Goal: Task Accomplishment & Management: Manage account settings

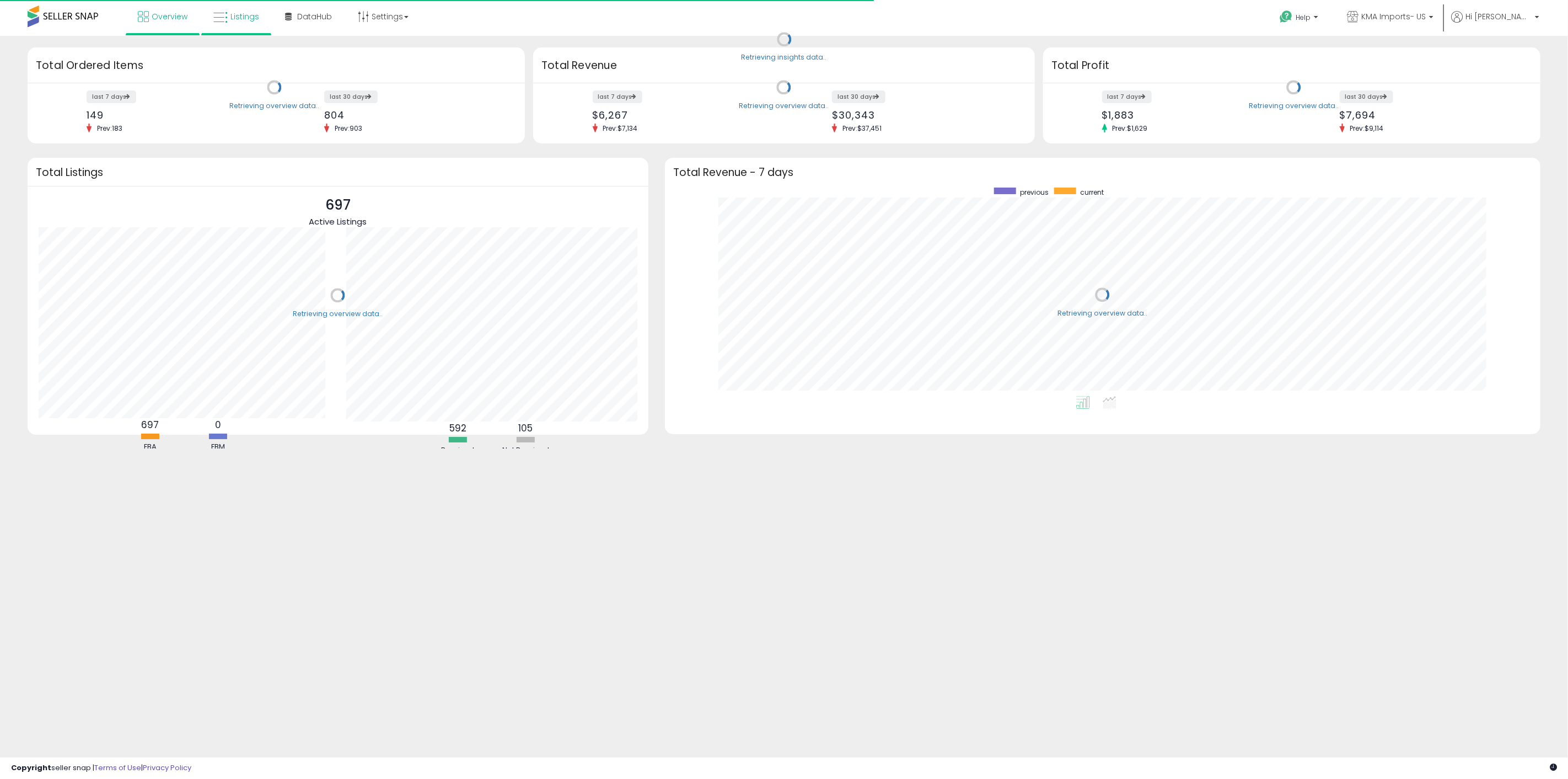
scroll to position [208, 853]
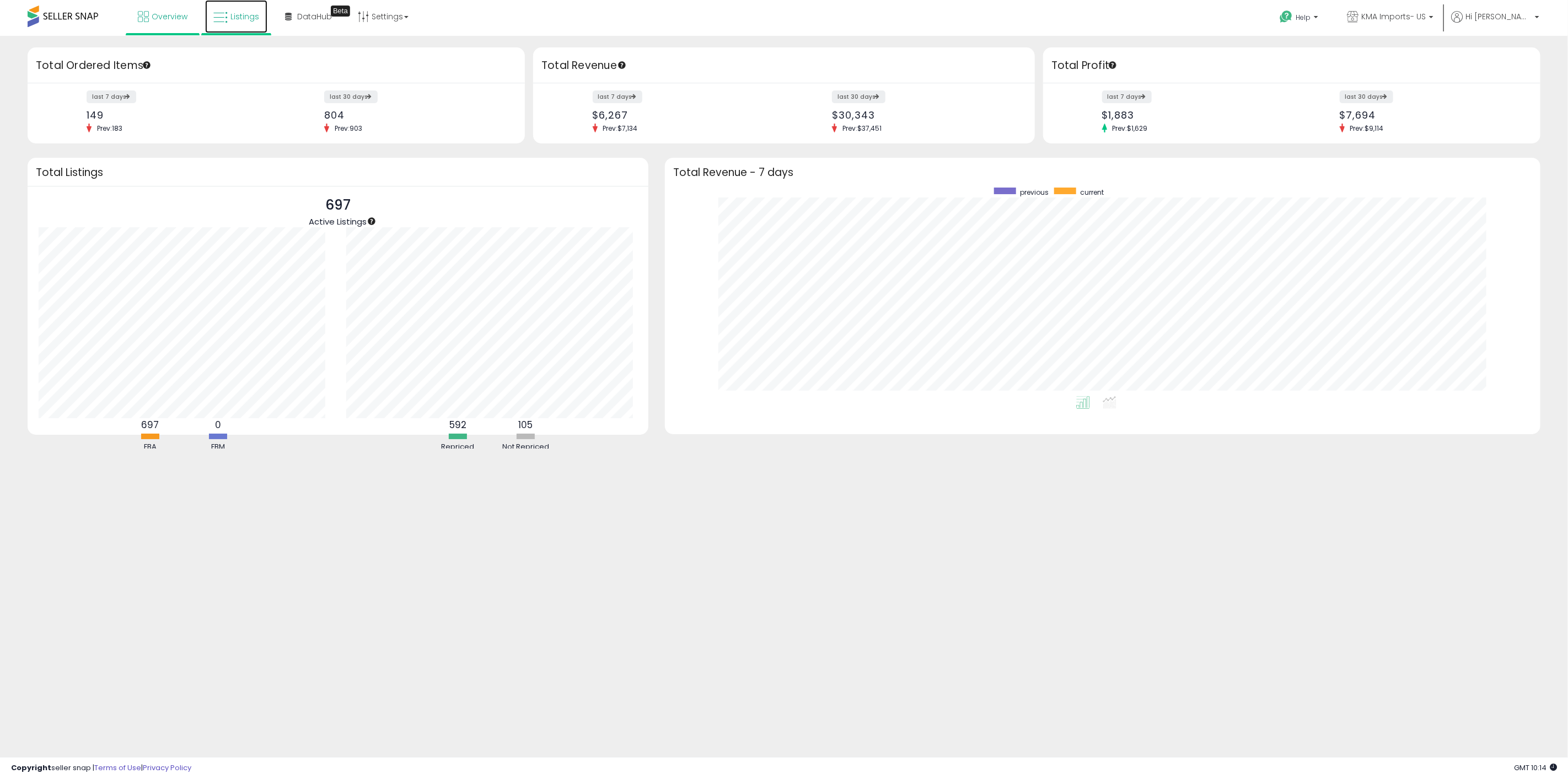
click at [248, 20] on span "Listings" at bounding box center [245, 16] width 28 height 11
click at [249, 11] on span "Listings" at bounding box center [245, 16] width 28 height 11
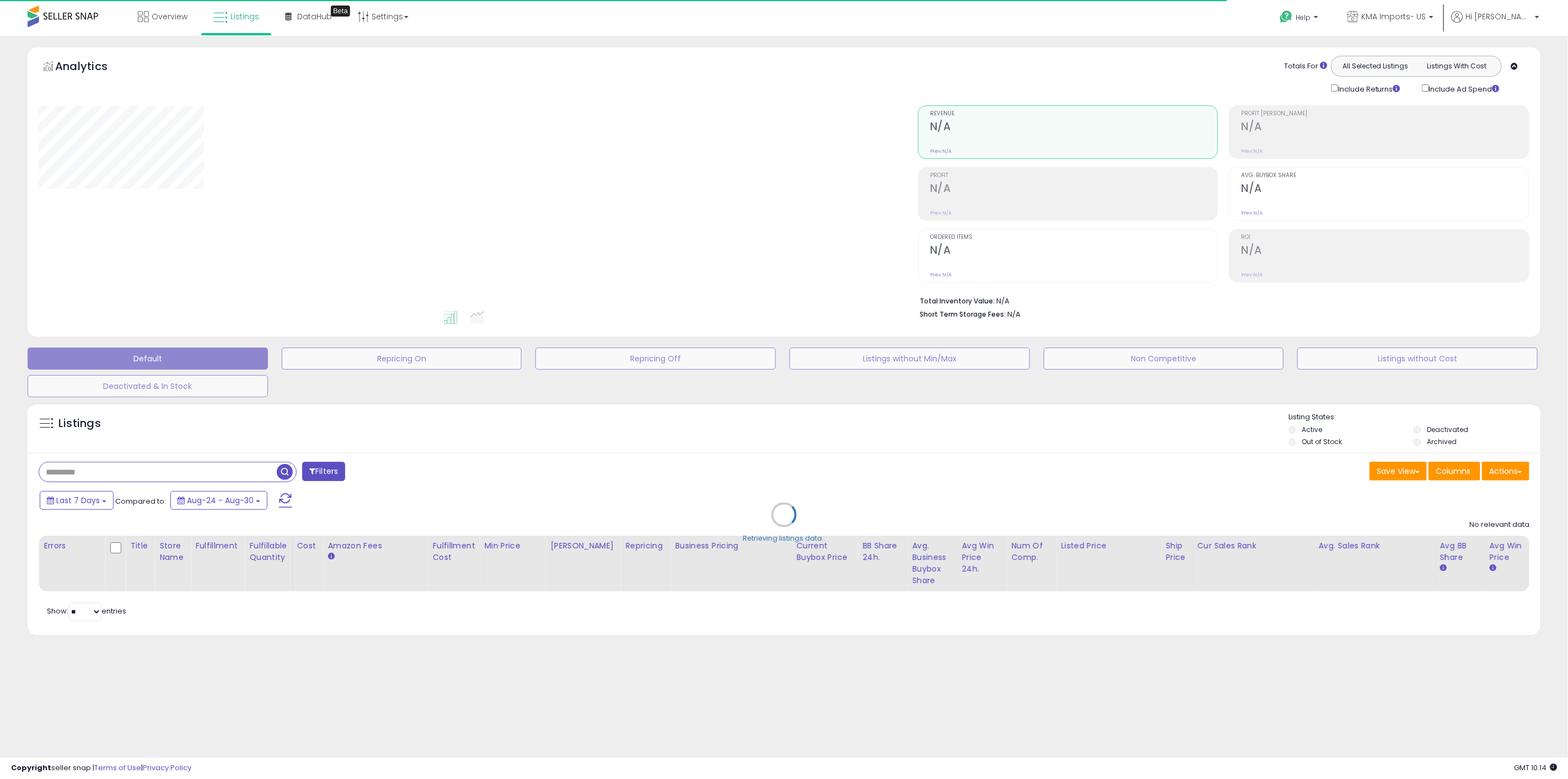
click at [252, 475] on div "Retrieving listings data.." at bounding box center [784, 522] width 1529 height 251
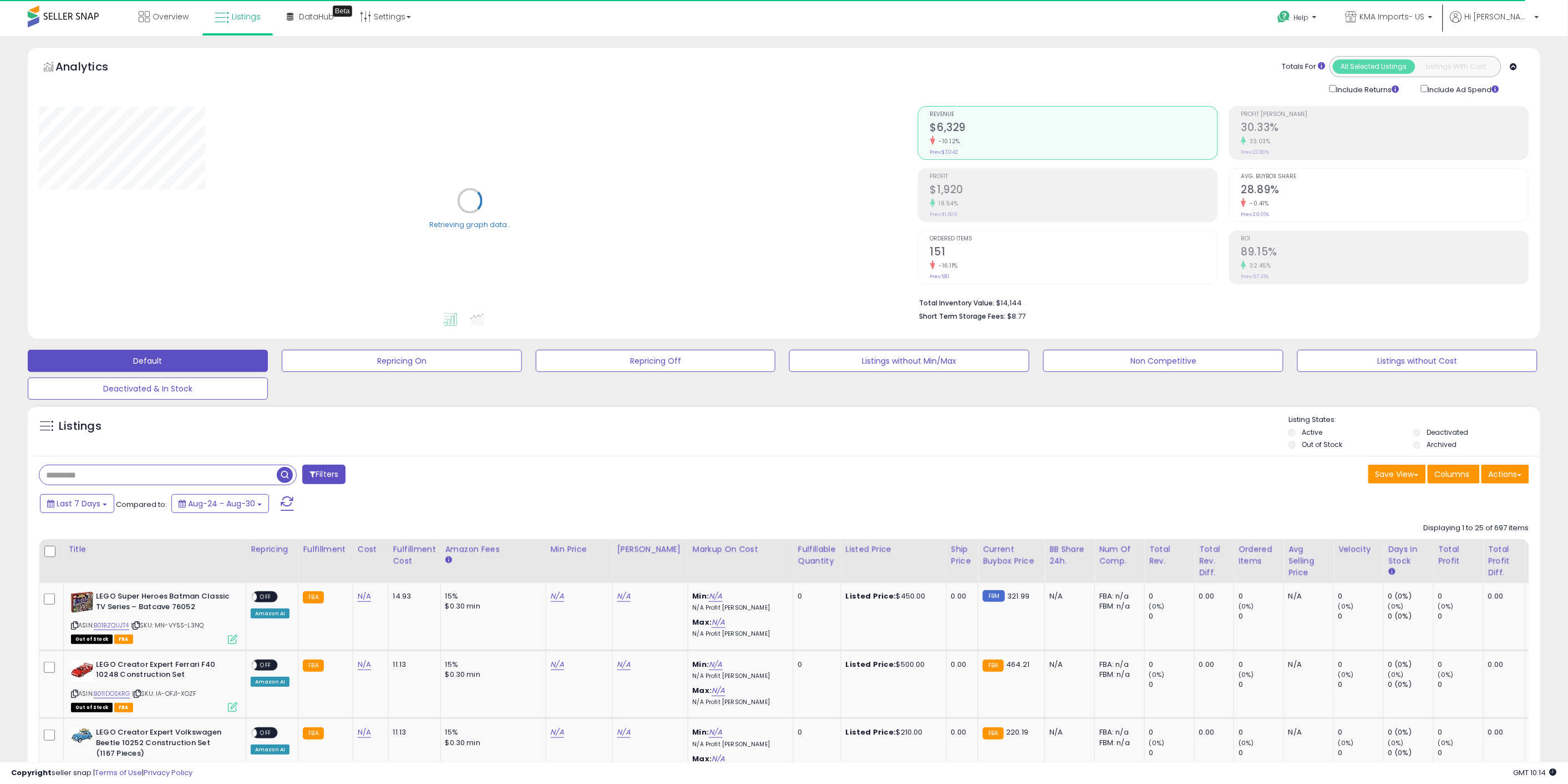
click at [248, 478] on input "text" at bounding box center [158, 475] width 238 height 20
paste input "**********"
type input "**********"
click at [431, 479] on span "button" at bounding box center [432, 475] width 16 height 16
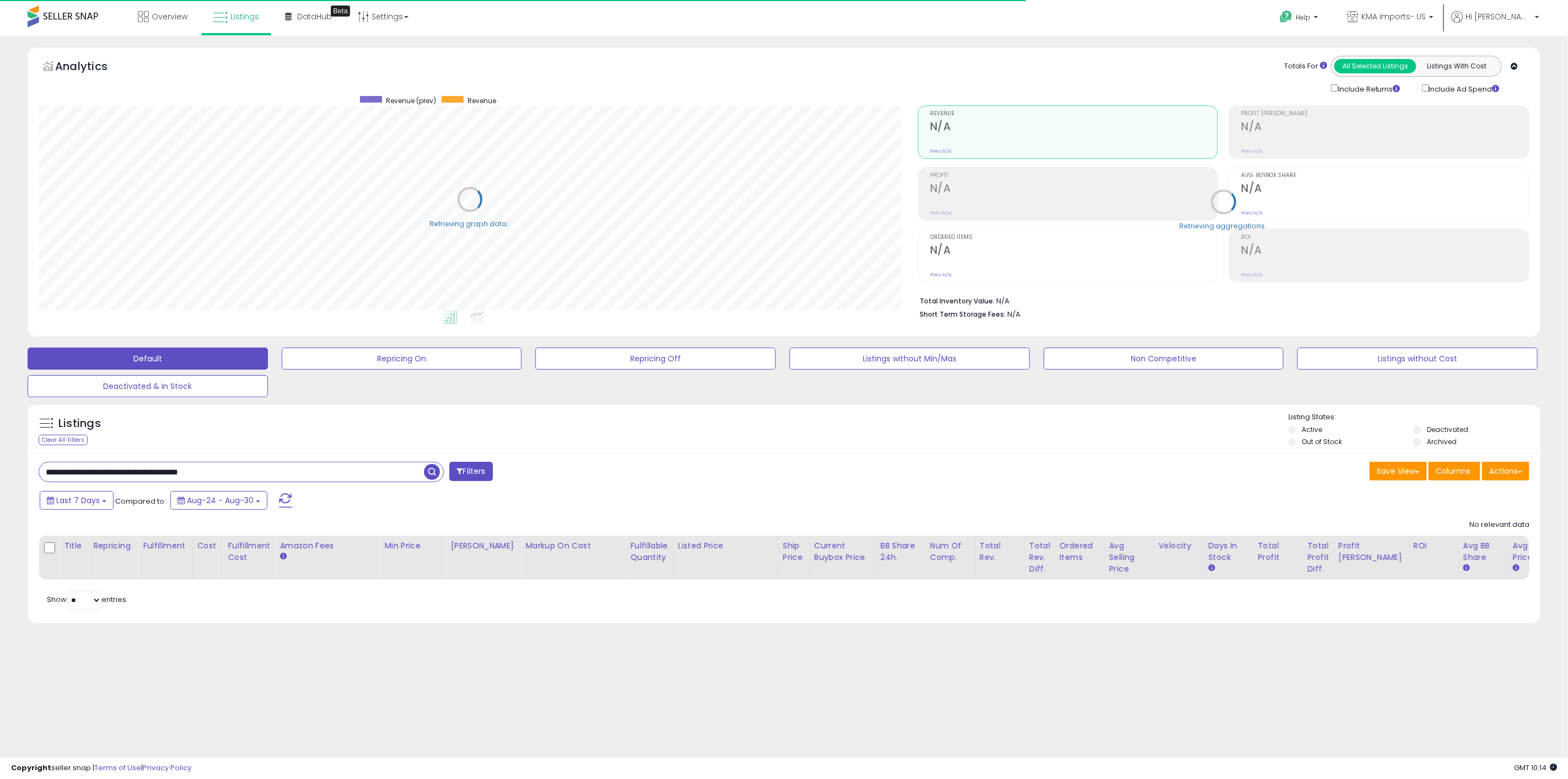
scroll to position [227, 879]
click at [1426, 431] on li "Deactivated" at bounding box center [1475, 431] width 123 height 12
click at [1429, 439] on label "Archived" at bounding box center [1442, 441] width 30 height 10
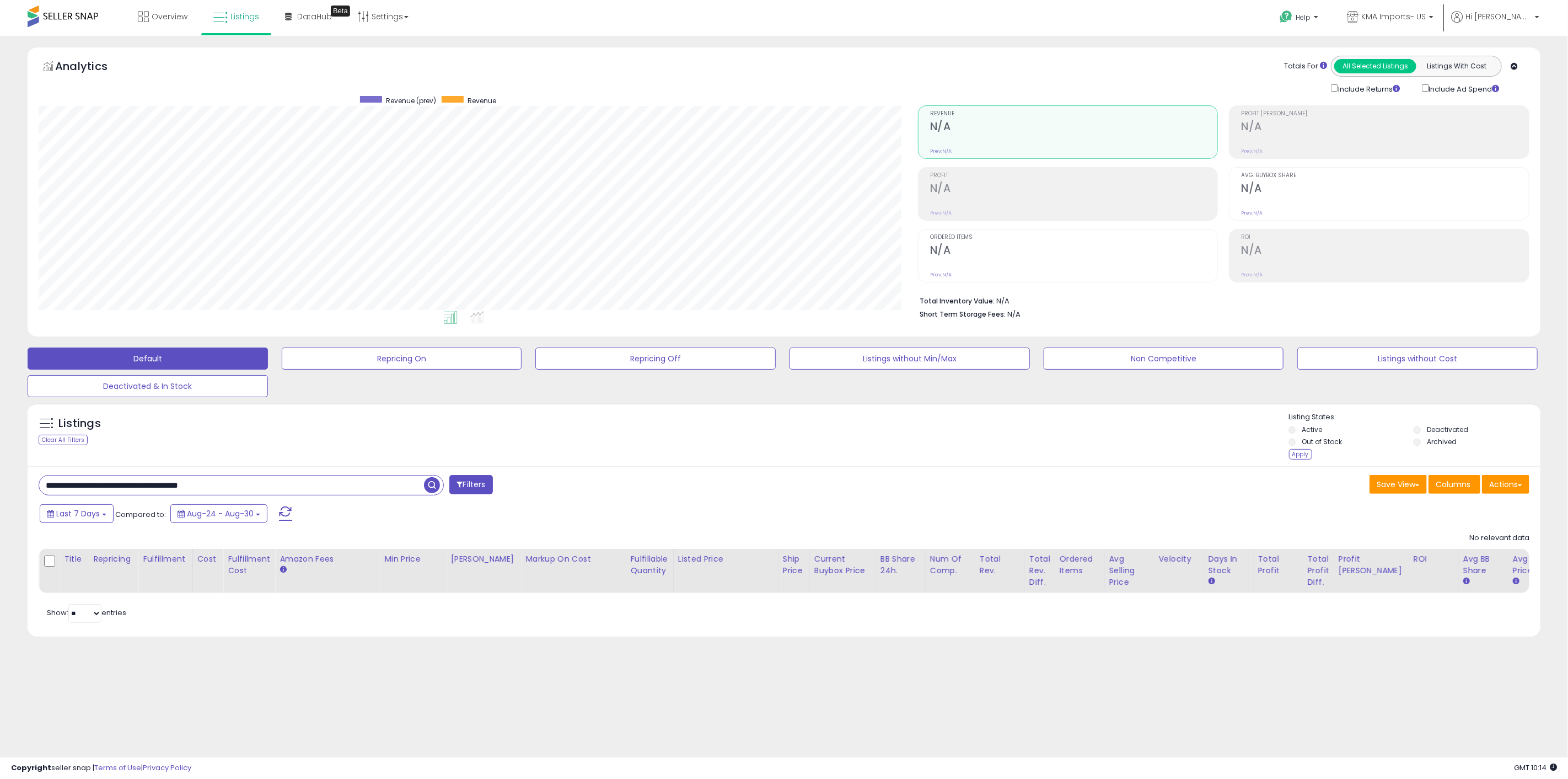
click at [1423, 427] on li "Deactivated" at bounding box center [1475, 431] width 123 height 12
click at [1298, 455] on div "Apply" at bounding box center [1301, 454] width 23 height 11
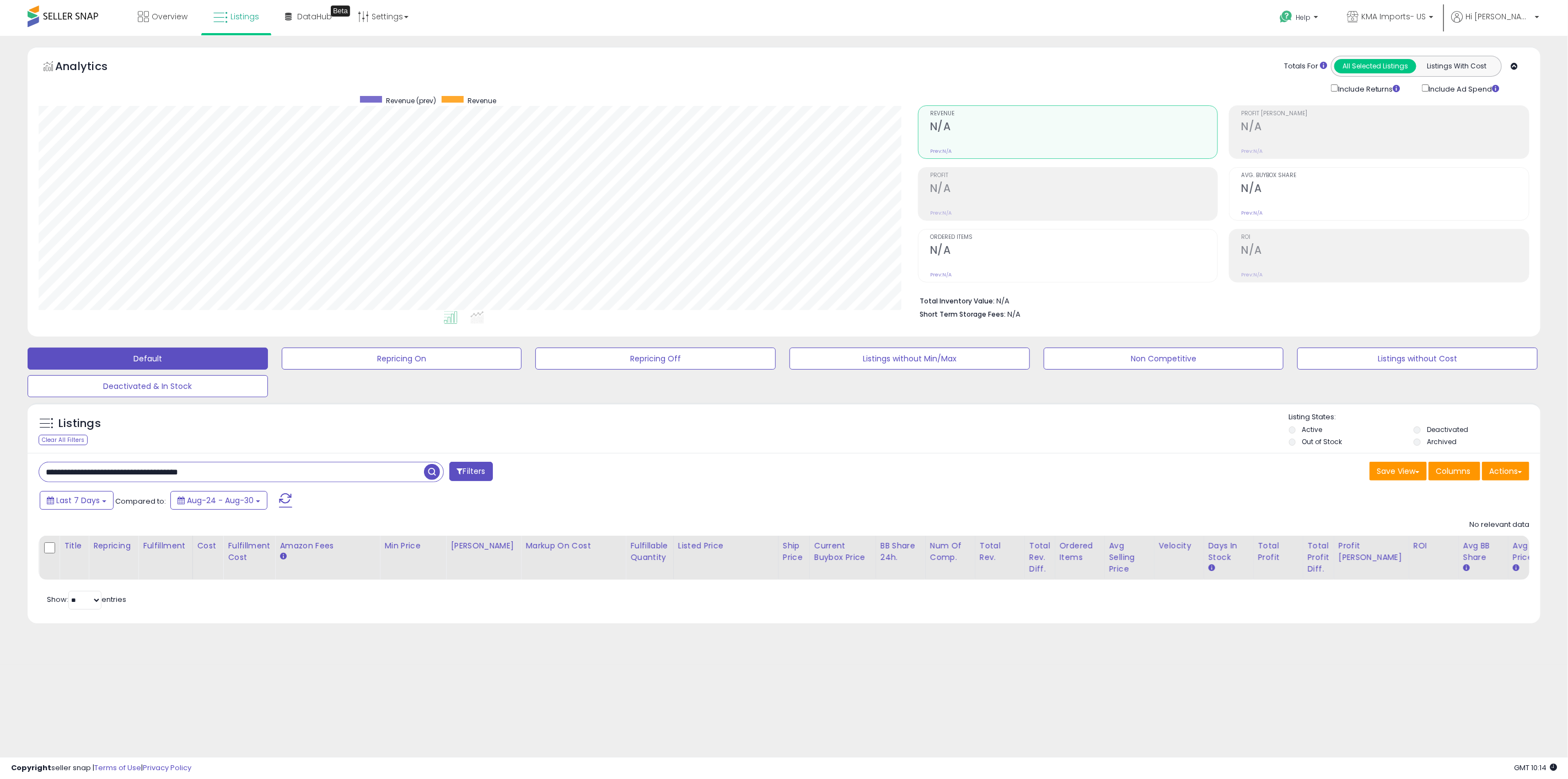
click at [370, 479] on input "**********" at bounding box center [231, 472] width 384 height 20
click at [433, 472] on span "button" at bounding box center [432, 472] width 16 height 16
click at [1125, 417] on div "Listings Clear All Filters Listing States:" at bounding box center [784, 431] width 1513 height 37
click at [591, 354] on button "Repricing Off" at bounding box center [655, 358] width 241 height 22
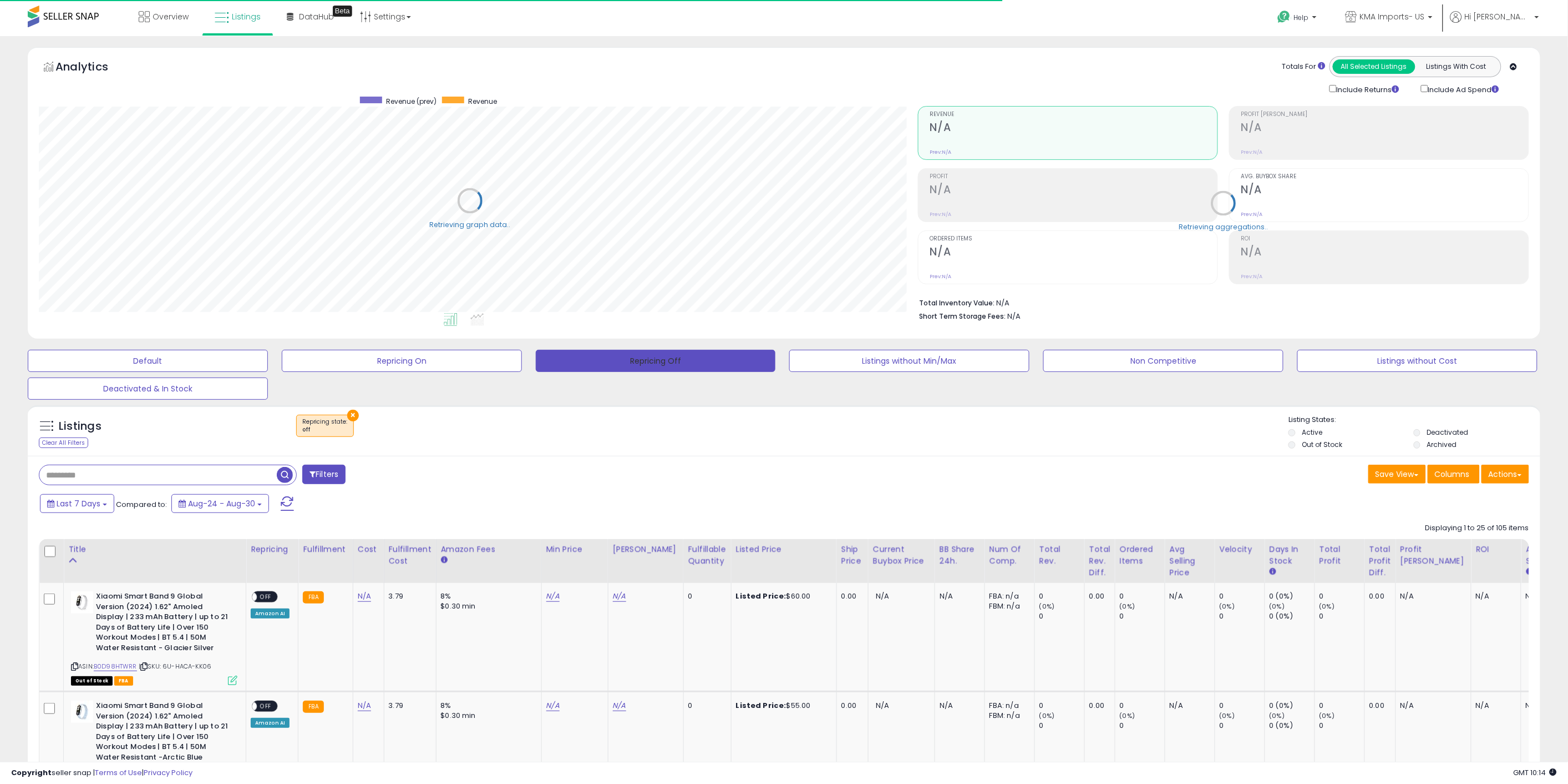
scroll to position [554835, 553867]
click at [262, 477] on input "text" at bounding box center [177, 475] width 276 height 20
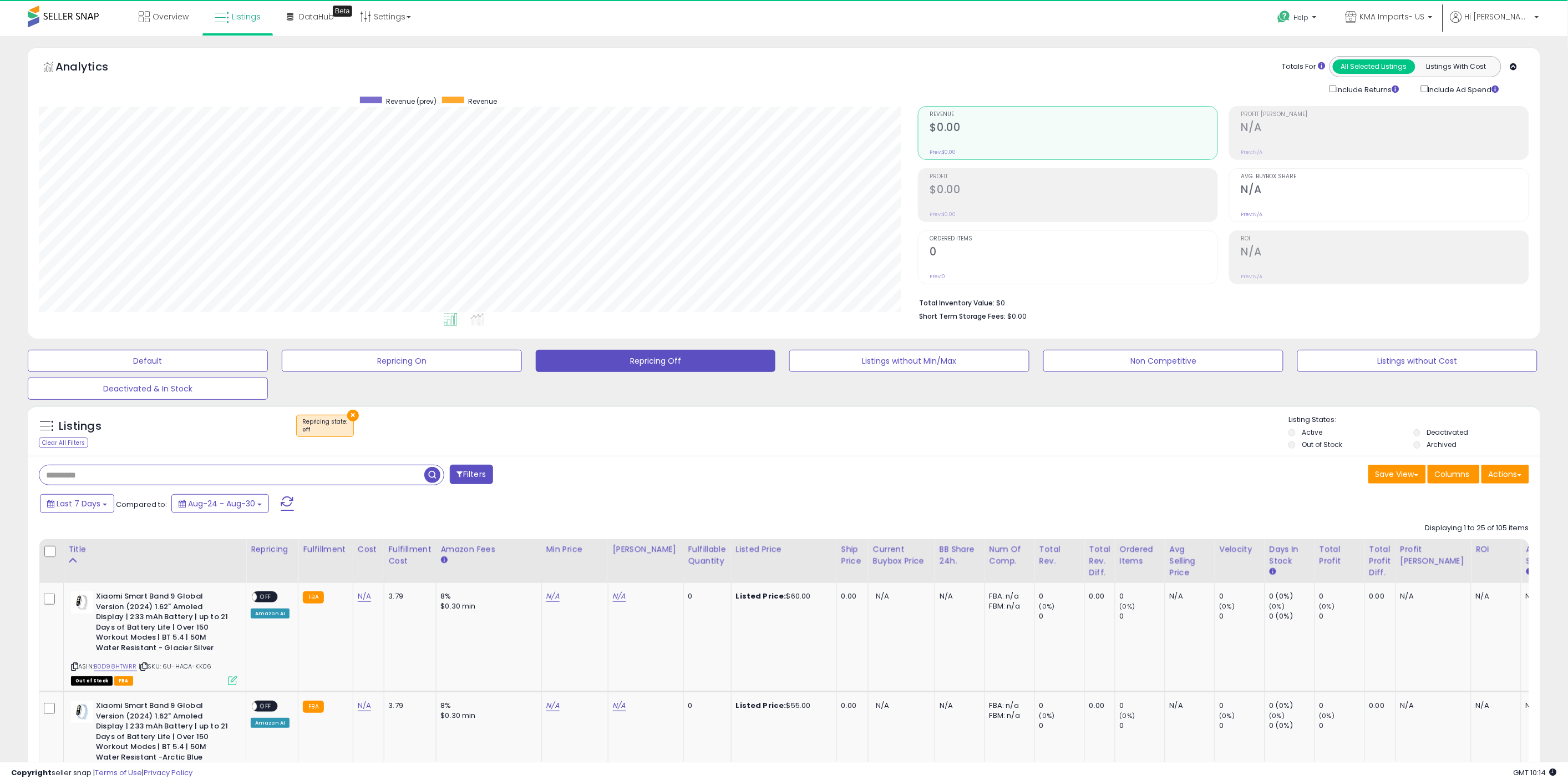
paste input "**********"
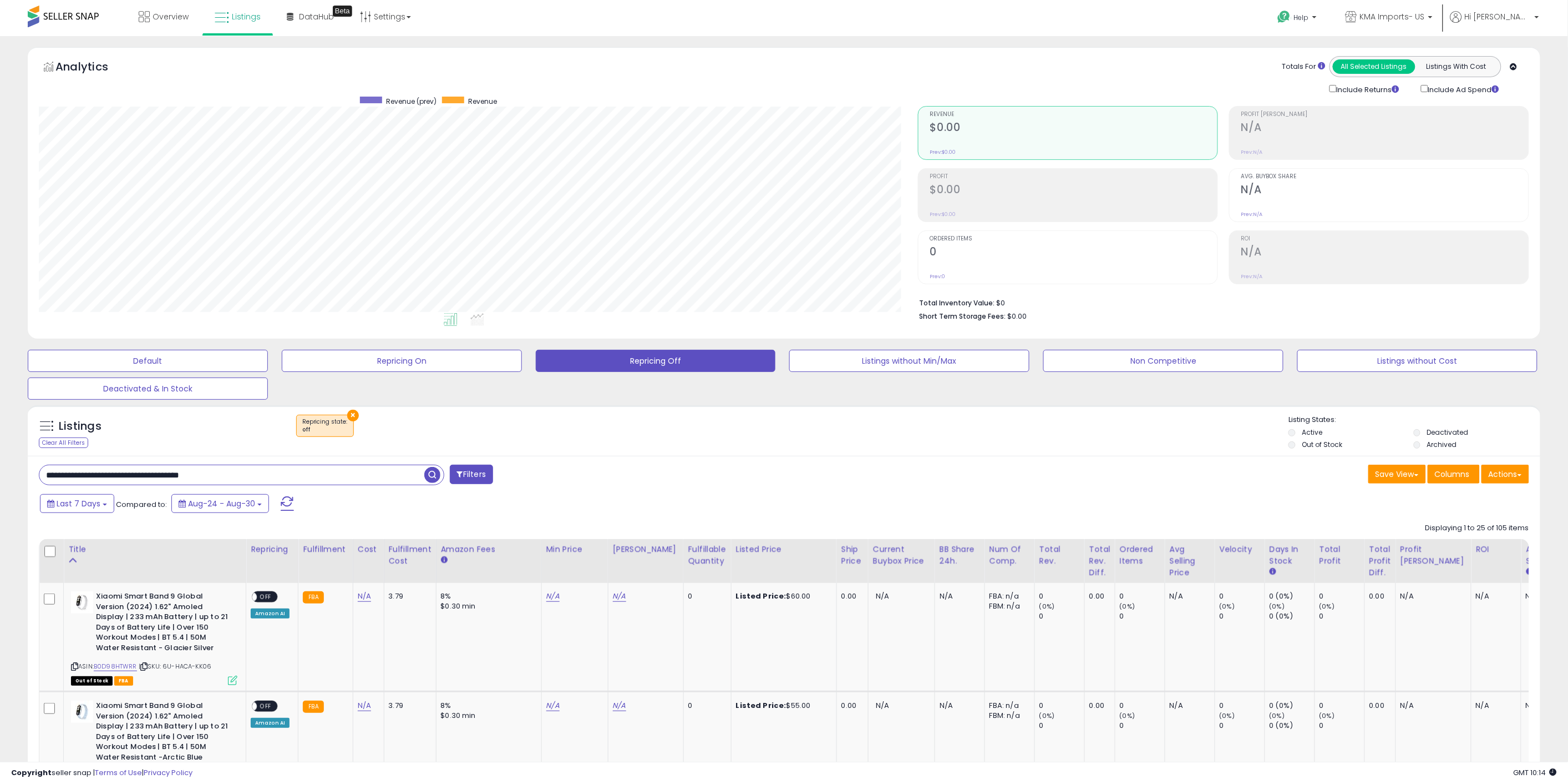
type input "**********"
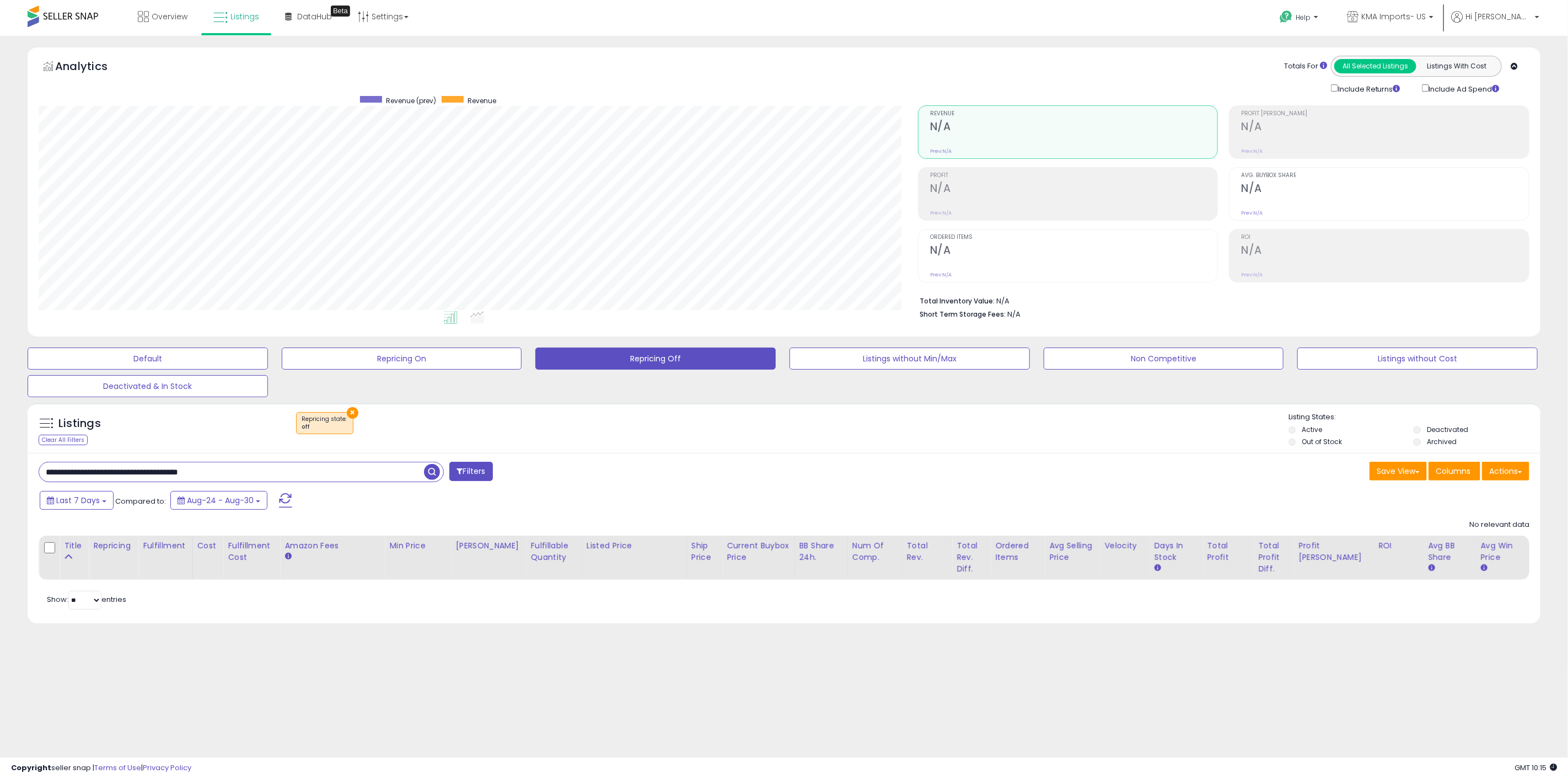
scroll to position [227, 879]
click at [347, 414] on button "×" at bounding box center [352, 412] width 12 height 12
click at [421, 359] on button "Repricing On" at bounding box center [401, 358] width 241 height 22
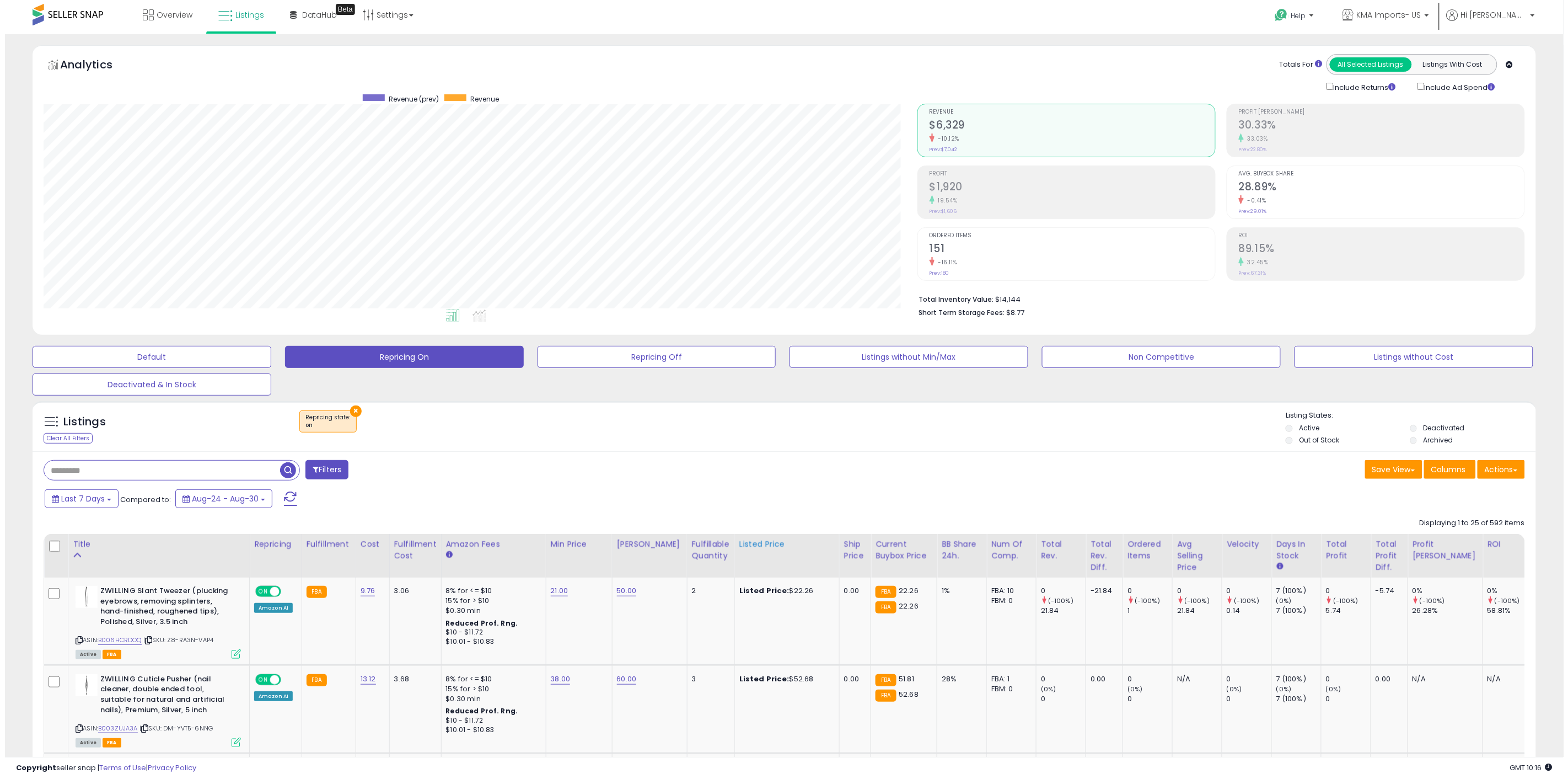
scroll to position [0, 0]
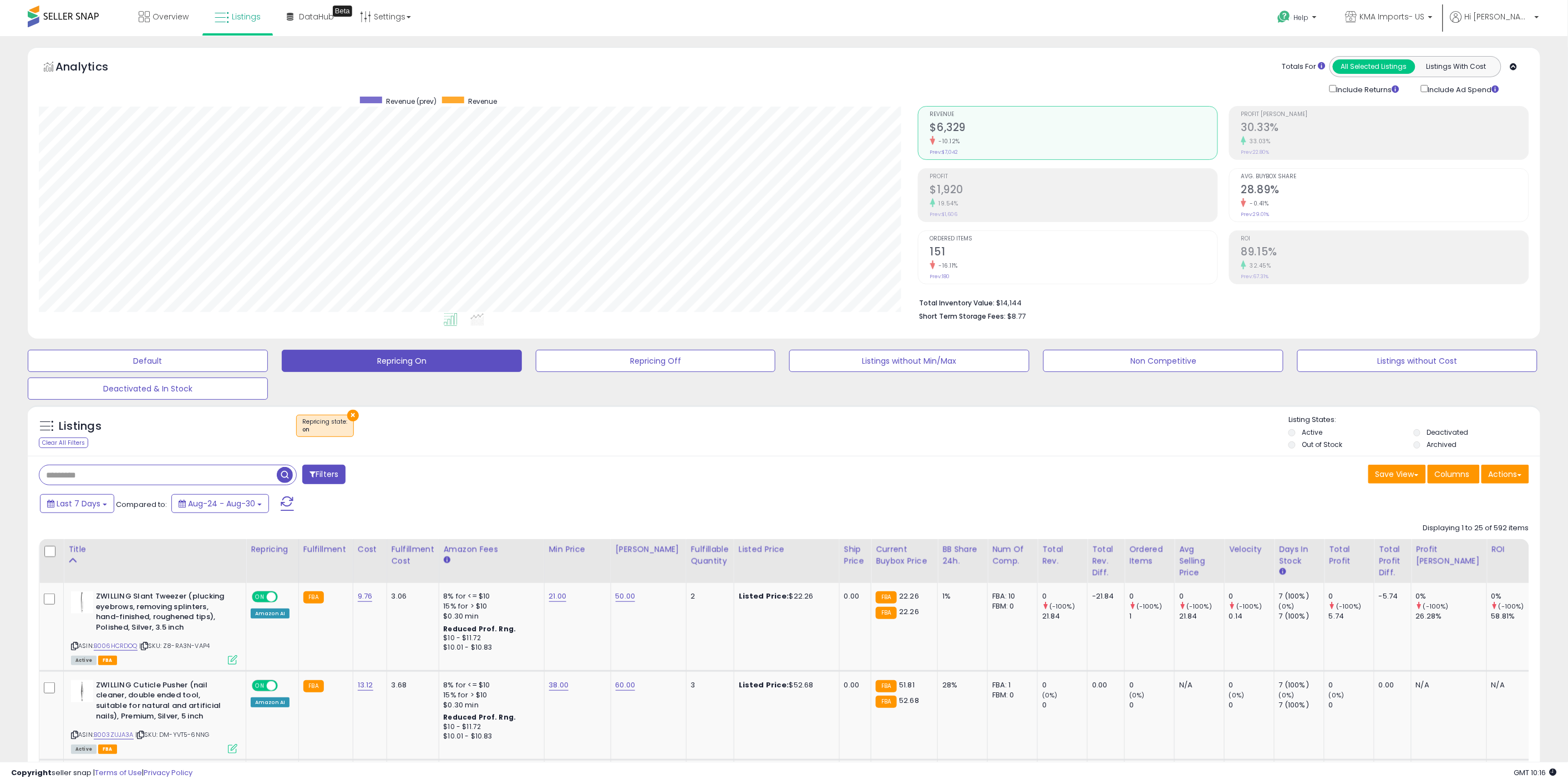
click at [1322, 444] on label "Out of Stock" at bounding box center [1321, 444] width 40 height 10
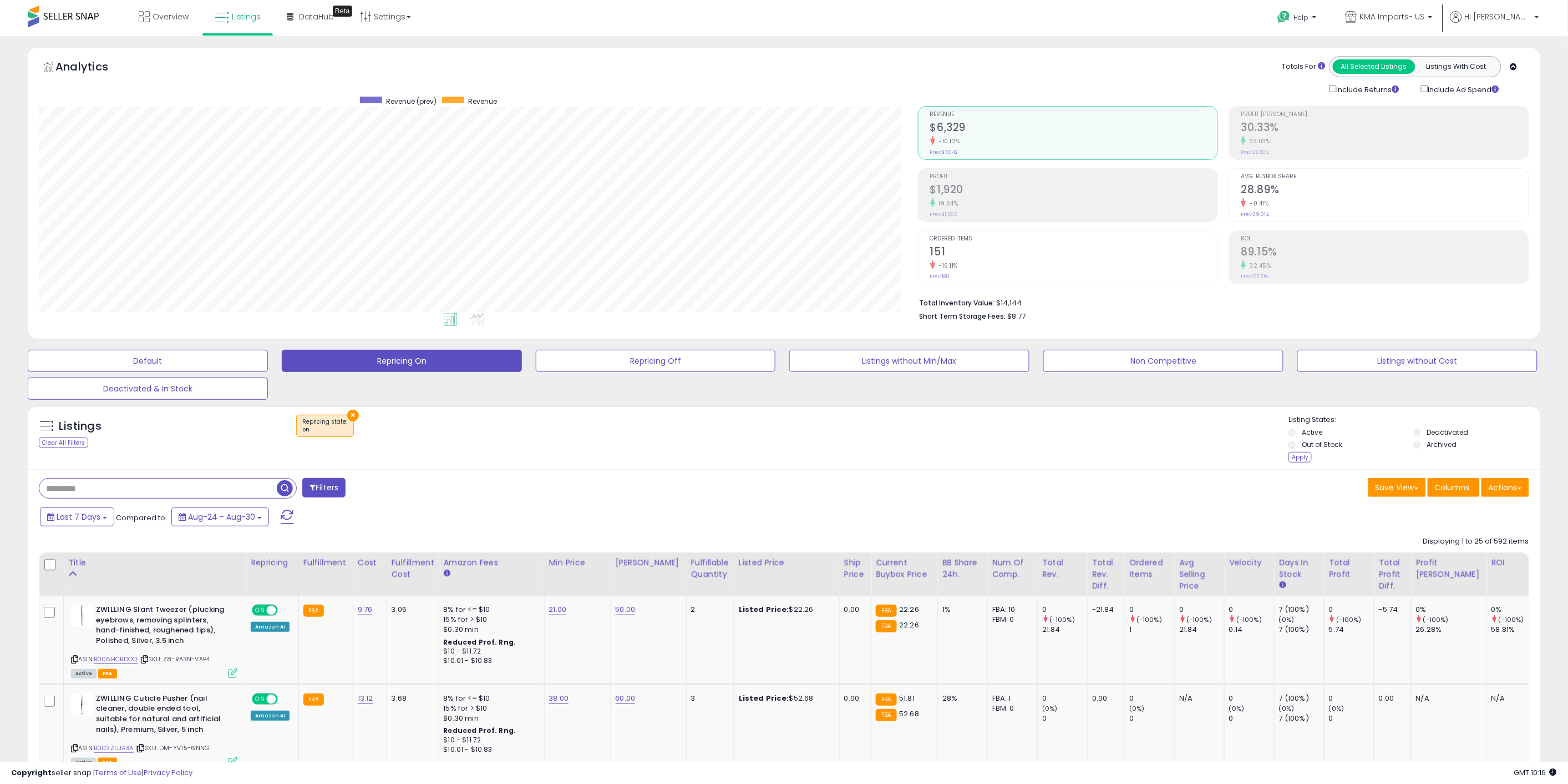
click at [1304, 453] on div "Apply" at bounding box center [1300, 457] width 23 height 11
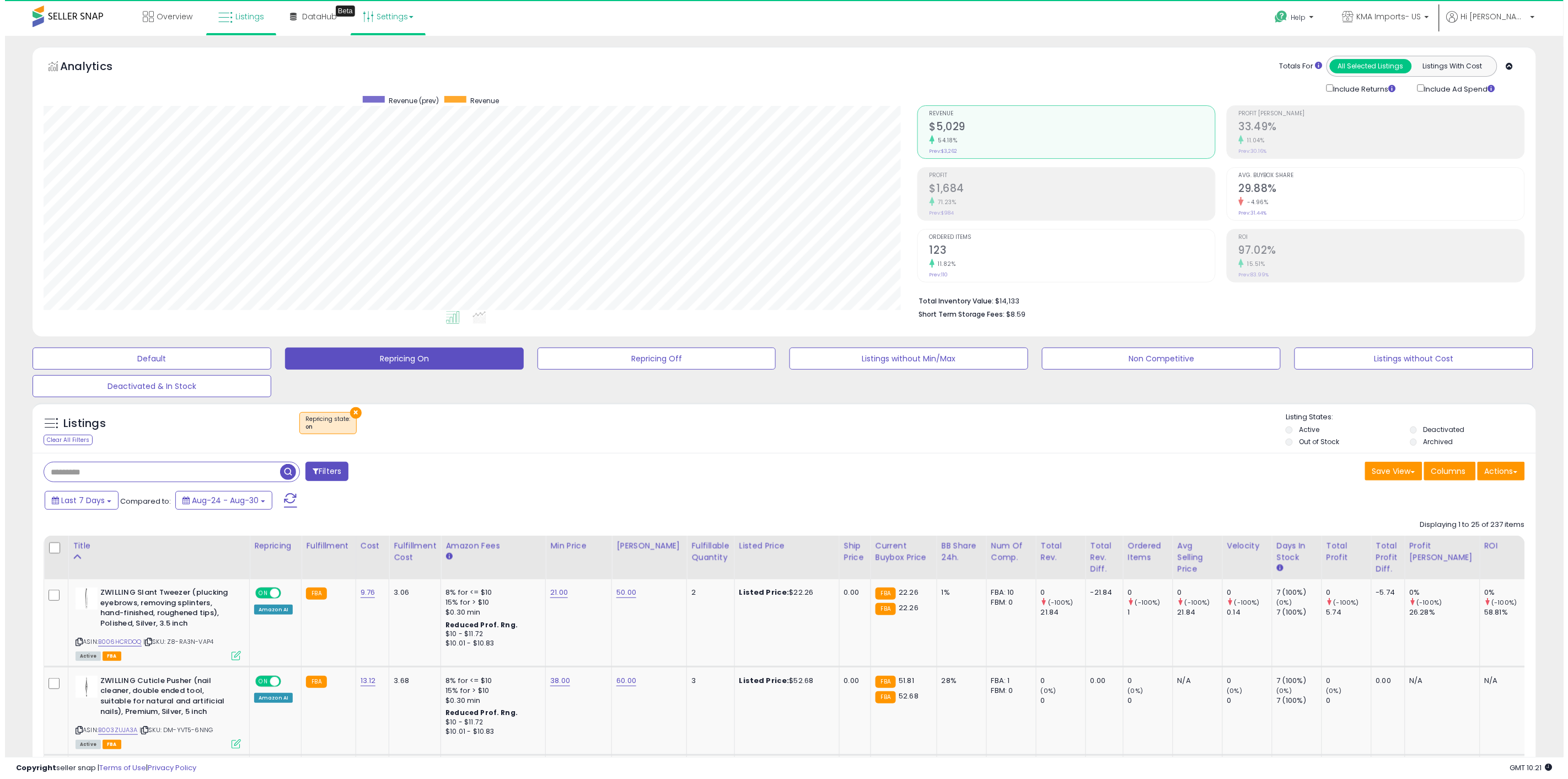
scroll to position [227, 874]
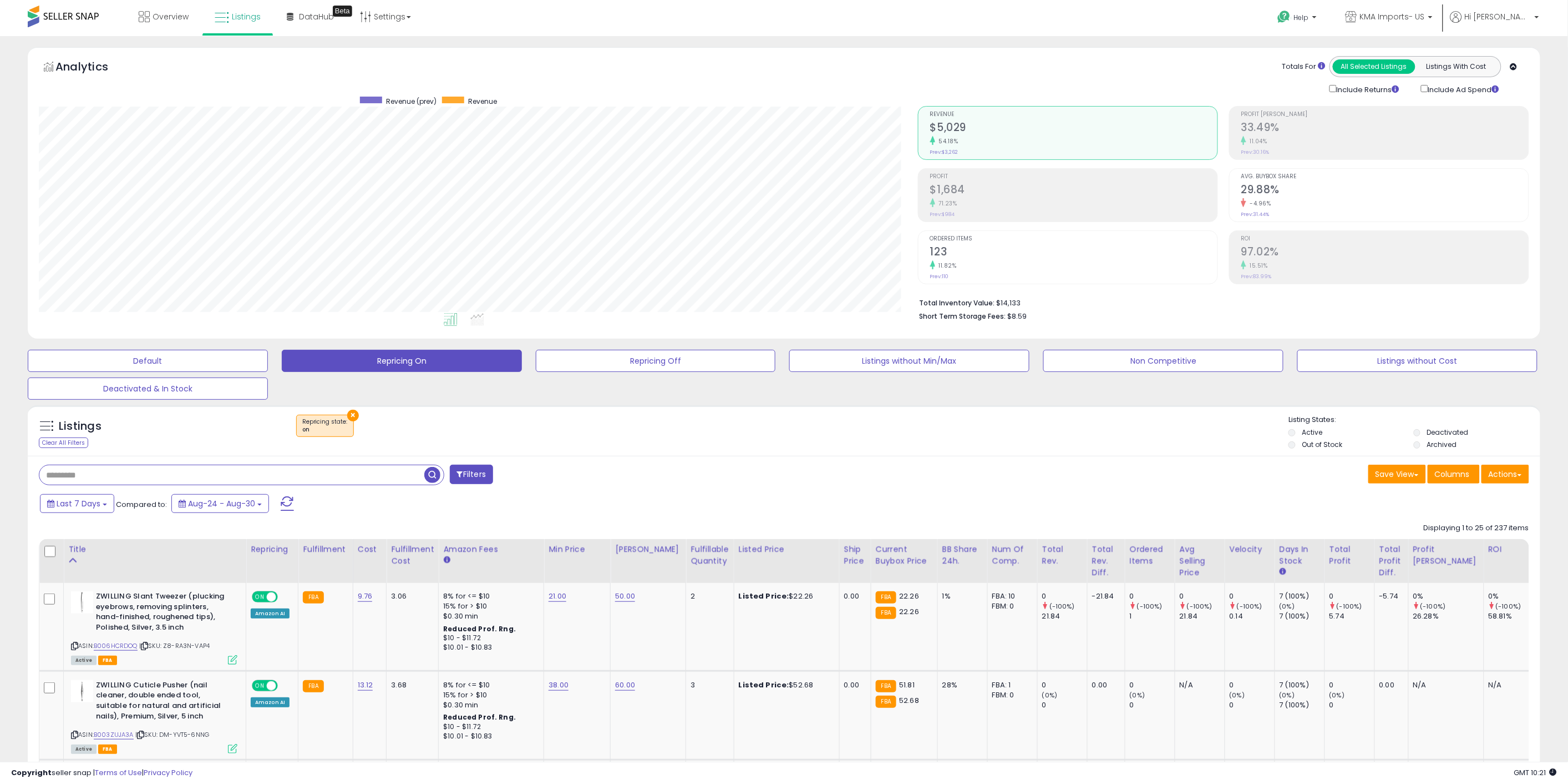
click at [239, 474] on input "text" at bounding box center [231, 475] width 385 height 20
type input "*****"
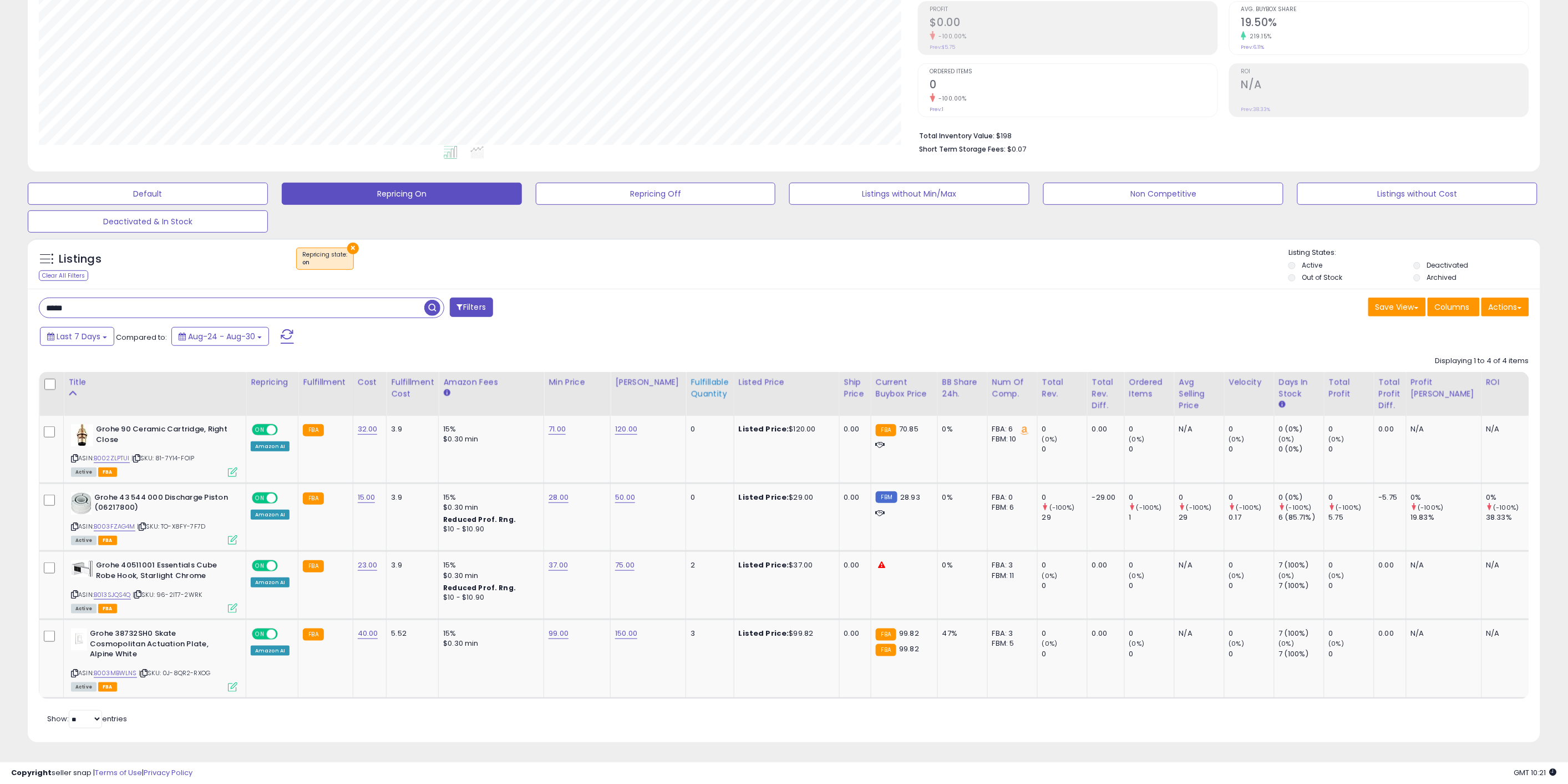
click at [700, 385] on div "Fulfillable Quantity" at bounding box center [709, 388] width 38 height 23
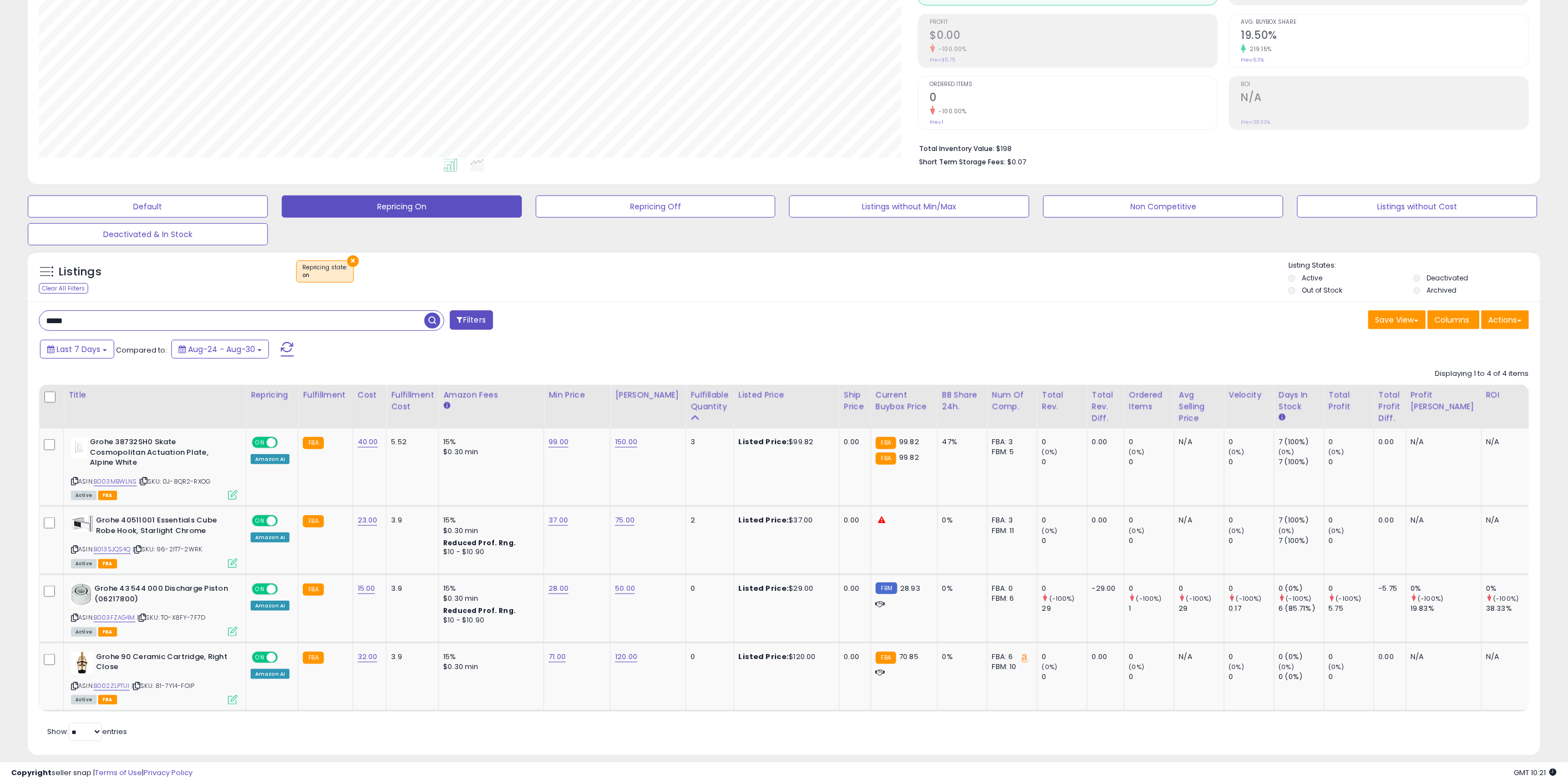
scroll to position [175, 0]
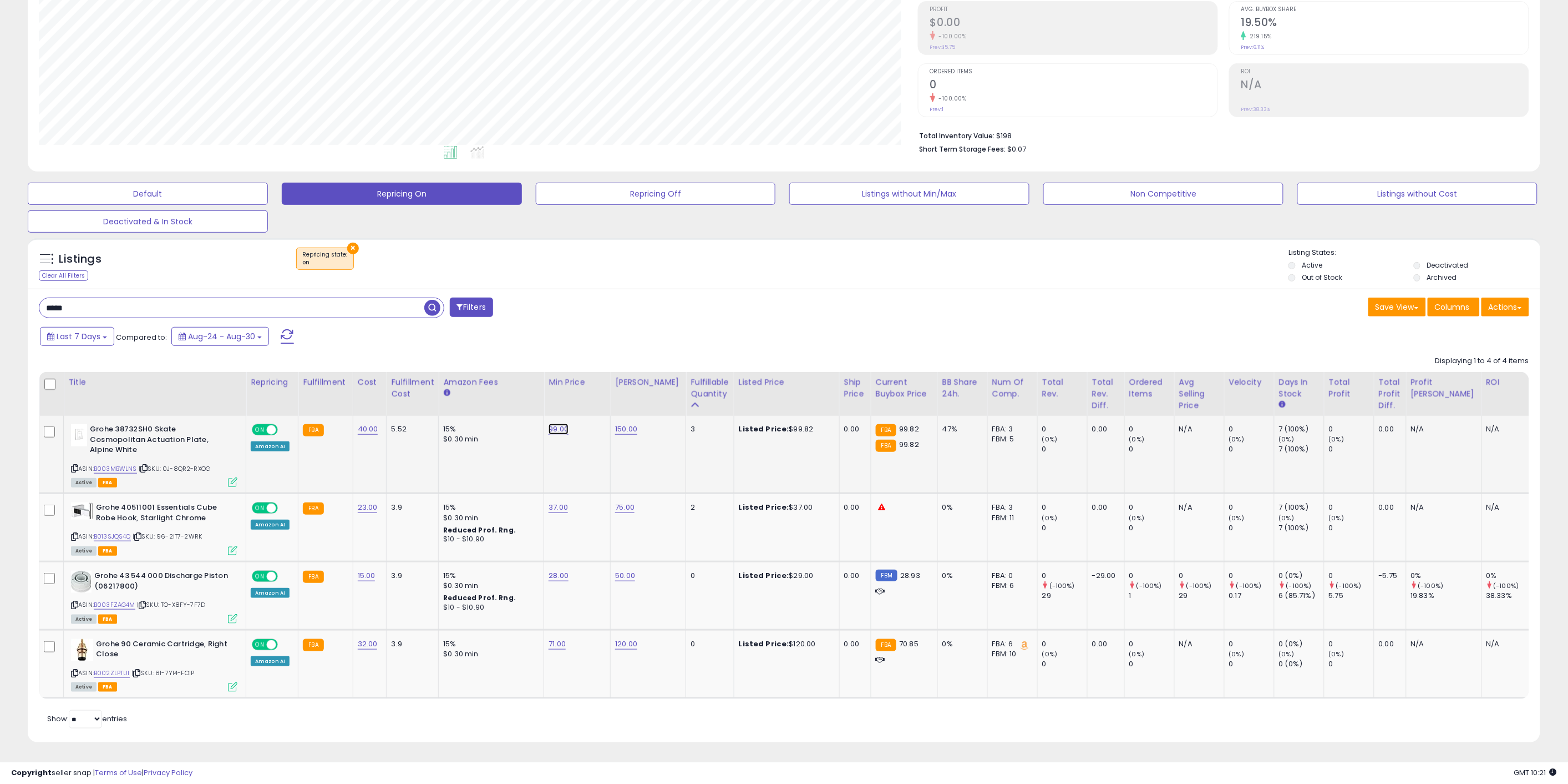
click at [550, 424] on link "99.00" at bounding box center [558, 429] width 20 height 11
click at [612, 398] on icon "button" at bounding box center [608, 400] width 6 height 6
click at [623, 424] on link "150.00" at bounding box center [626, 429] width 22 height 11
click at [553, 426] on link "99.00" at bounding box center [558, 429] width 20 height 11
drag, startPoint x: 472, startPoint y: 396, endPoint x: 458, endPoint y: 398, distance: 14.1
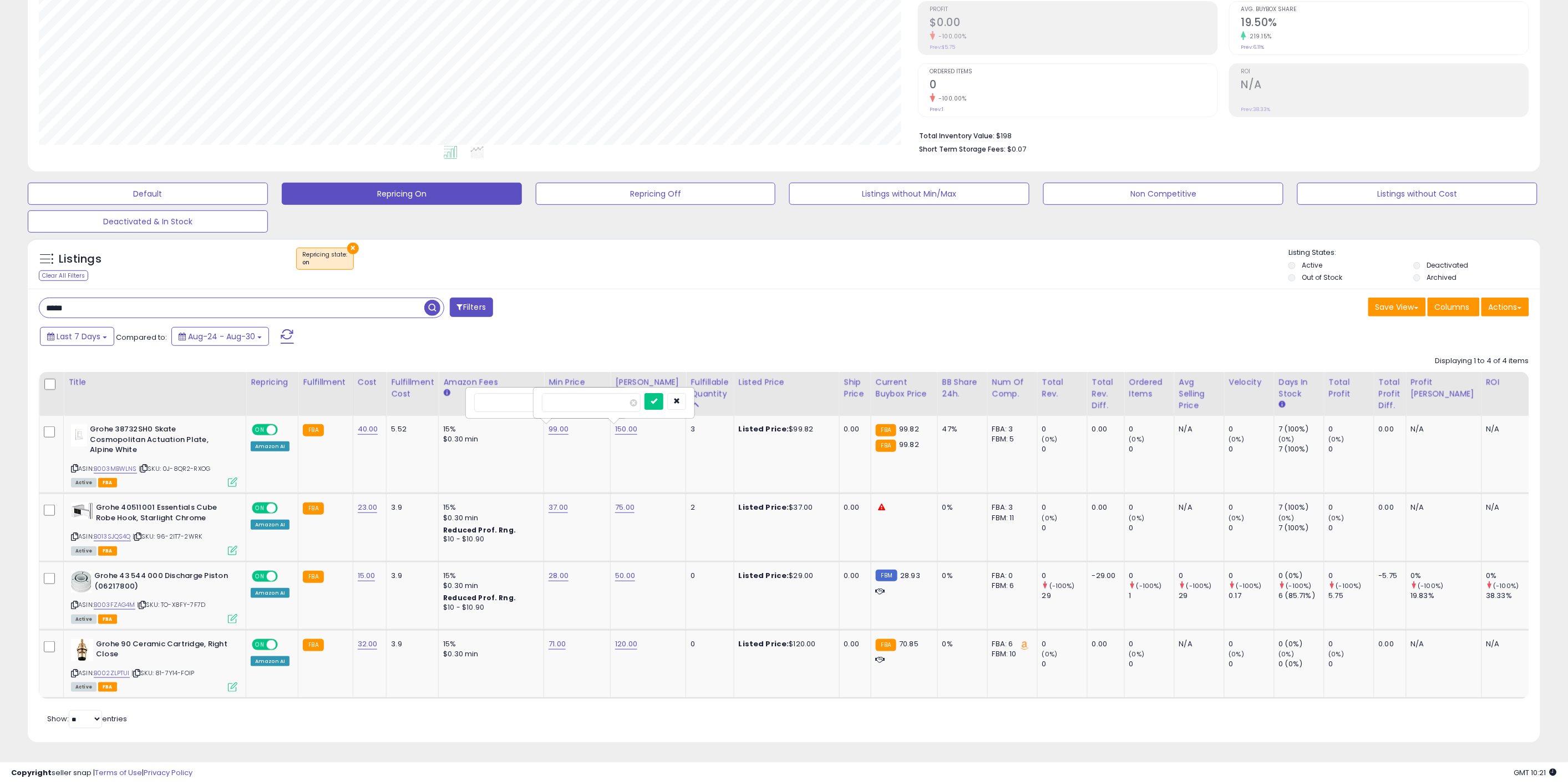
click at [462, 397] on table "Title Repricing" at bounding box center [834, 535] width 1593 height 327
type input "**"
click button "submit" at bounding box center [586, 401] width 19 height 17
click at [625, 424] on link "150.00" at bounding box center [626, 429] width 22 height 11
drag, startPoint x: 591, startPoint y: 387, endPoint x: 484, endPoint y: 394, distance: 107.2
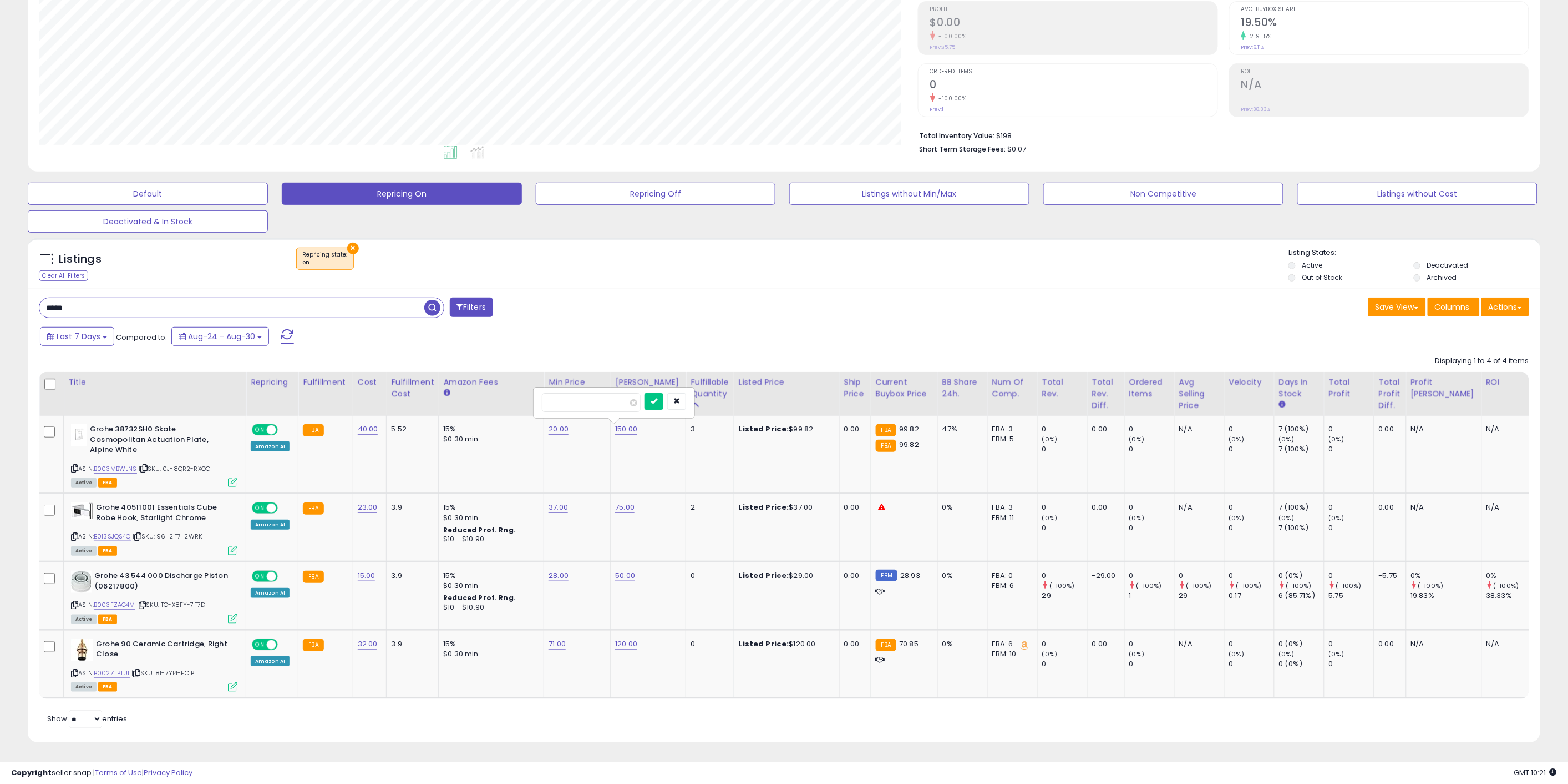
click at [494, 398] on table "Title Repricing" at bounding box center [834, 535] width 1593 height 327
type input "*****"
click button "submit" at bounding box center [653, 401] width 19 height 17
click at [549, 502] on link "37.00" at bounding box center [558, 507] width 20 height 11
drag, startPoint x: 528, startPoint y: 474, endPoint x: 428, endPoint y: 472, distance: 100.0
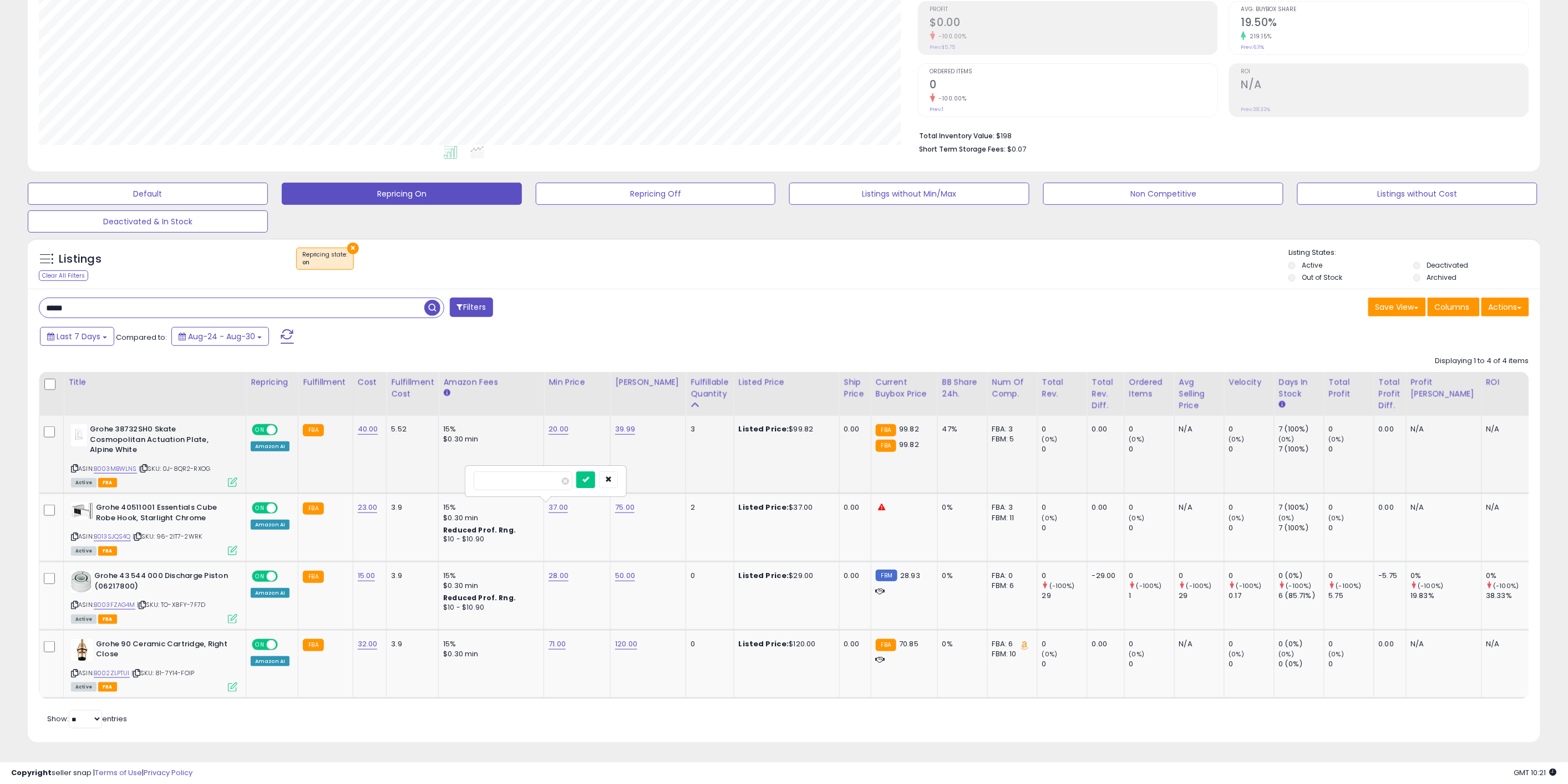
click at [429, 471] on tbody "Grohe 38732SH0 Skate Cosmopolitan Actuation Plate, Alpine White ASIN: B003MBWLN…" at bounding box center [835, 556] width 1593 height 282
type input "**"
click button "submit" at bounding box center [585, 479] width 19 height 17
click at [616, 502] on link "75.00" at bounding box center [625, 507] width 20 height 11
drag, startPoint x: 589, startPoint y: 476, endPoint x: 518, endPoint y: 479, distance: 71.1
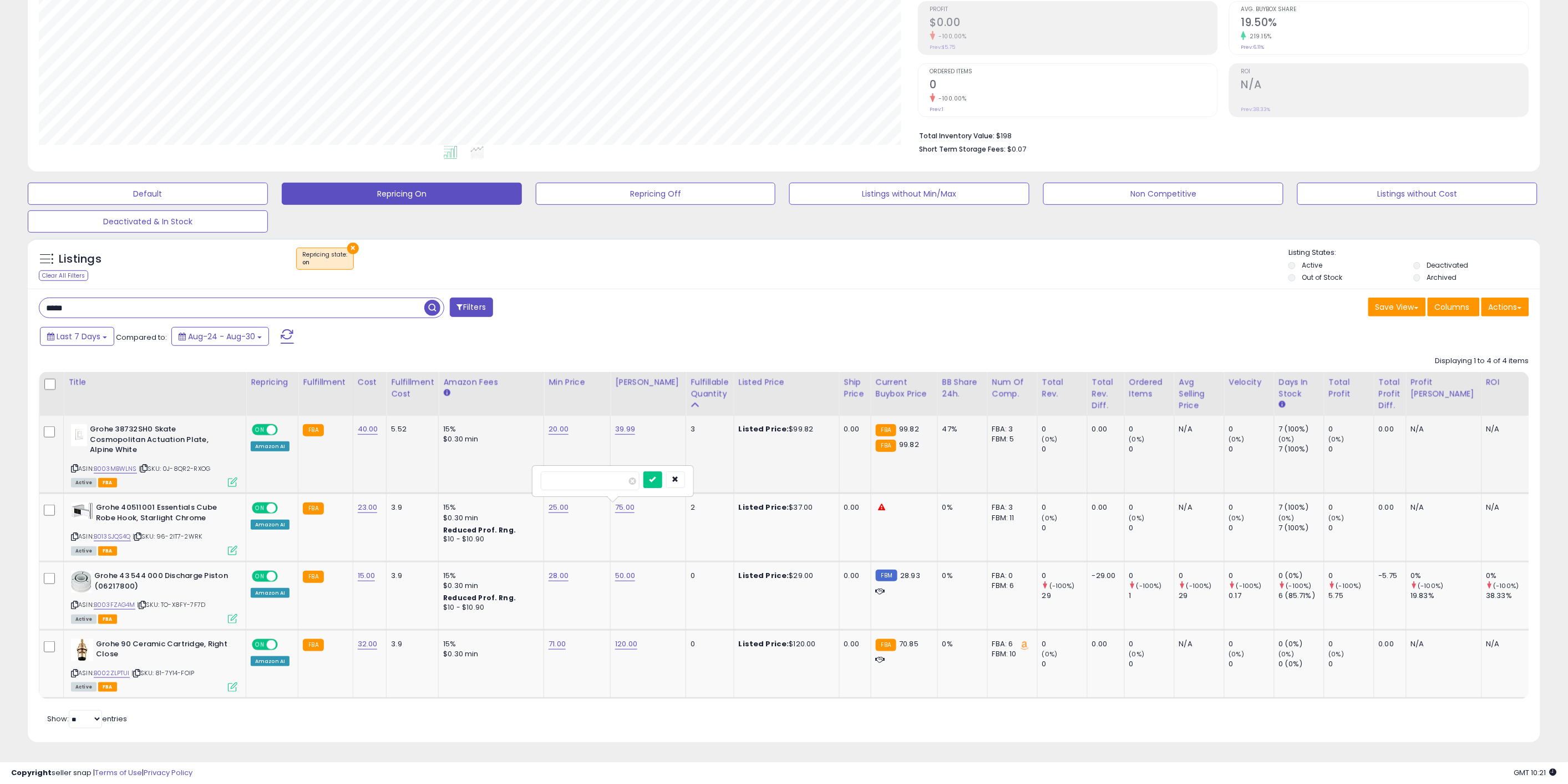
click at [518, 472] on tbody "Grohe 38732SH0 Skate Cosmopolitan Actuation Plate, Alpine White ASIN: B003MBWLN…" at bounding box center [835, 556] width 1593 height 282
type input "*****"
click button "submit" at bounding box center [652, 479] width 19 height 17
click at [625, 502] on link "29.99" at bounding box center [625, 507] width 20 height 11
drag, startPoint x: 590, startPoint y: 472, endPoint x: 492, endPoint y: 475, distance: 98.0
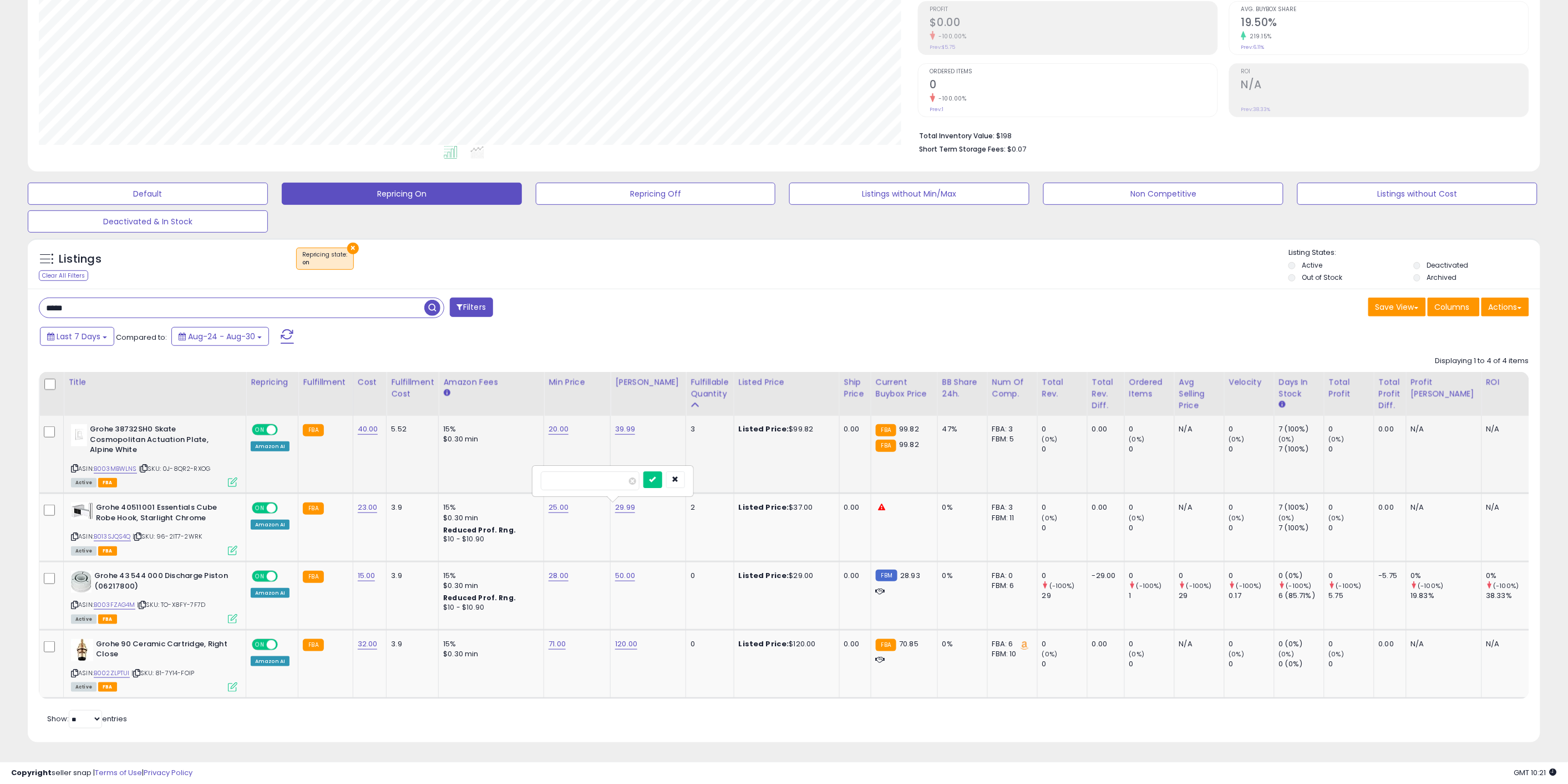
click at [494, 474] on tbody "Grohe 38732SH0 Skate Cosmopolitan Actuation Plate, Alpine White ASIN: B003MBWLN…" at bounding box center [835, 556] width 1593 height 282
click at [549, 502] on link "25.00" at bounding box center [558, 507] width 20 height 11
drag, startPoint x: 519, startPoint y: 475, endPoint x: 446, endPoint y: 470, distance: 73.2
click at [446, 470] on tbody "Grohe 38732SH0 Skate Cosmopolitan Actuation Plate, Alpine White ASIN: B003MBWLN…" at bounding box center [835, 556] width 1593 height 282
type input "*"
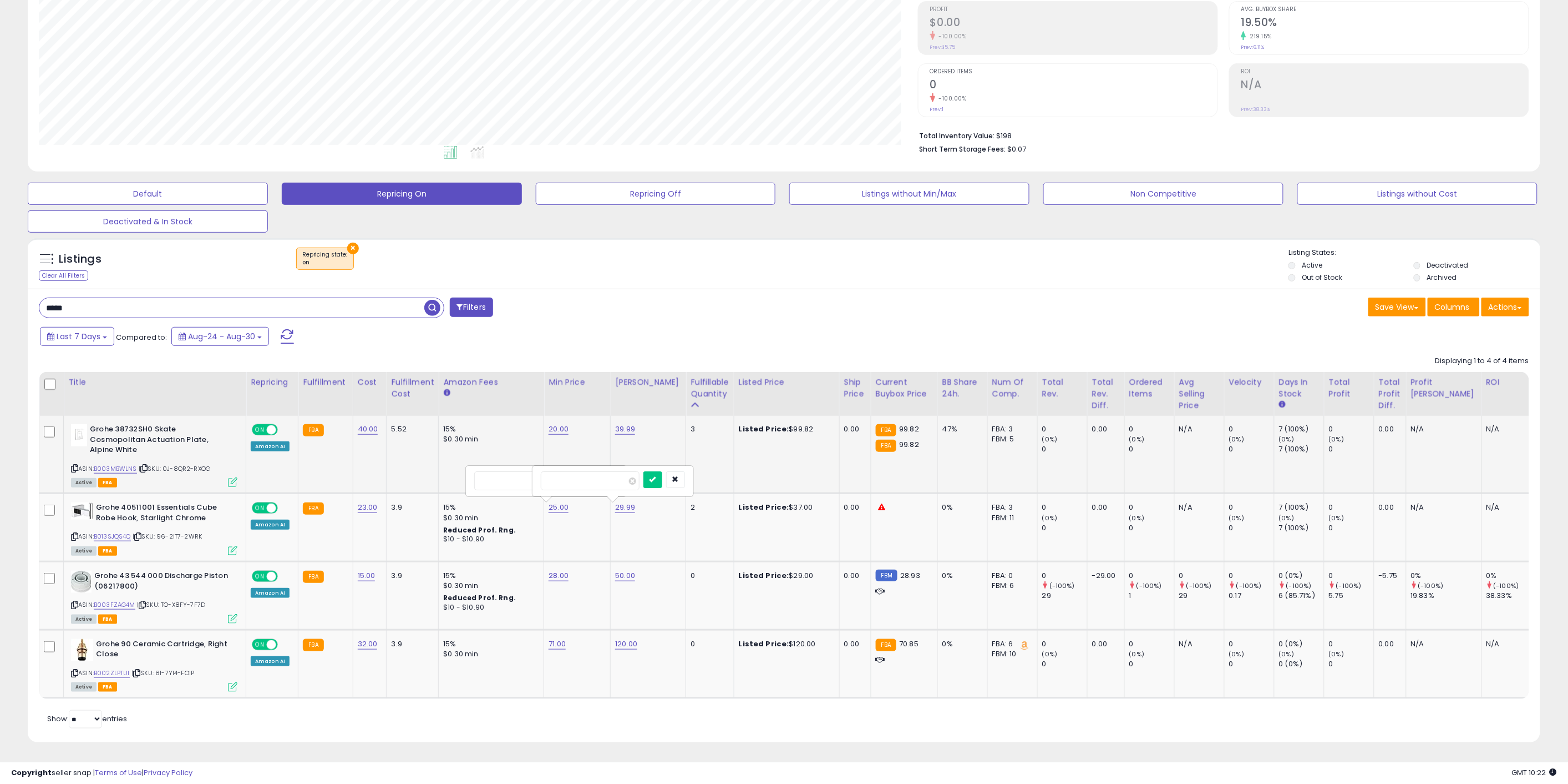
click button "submit" at bounding box center [586, 479] width 19 height 17
click at [606, 497] on td "5.00" at bounding box center [577, 527] width 67 height 68
click at [616, 502] on link "29.99" at bounding box center [625, 507] width 20 height 11
drag, startPoint x: 595, startPoint y: 472, endPoint x: 497, endPoint y: 468, distance: 98.1
click at [499, 468] on tbody "Grohe 38732SH0 Skate Cosmopolitan Actuation Plate, Alpine White ASIN: B003MBWLN…" at bounding box center [835, 556] width 1593 height 282
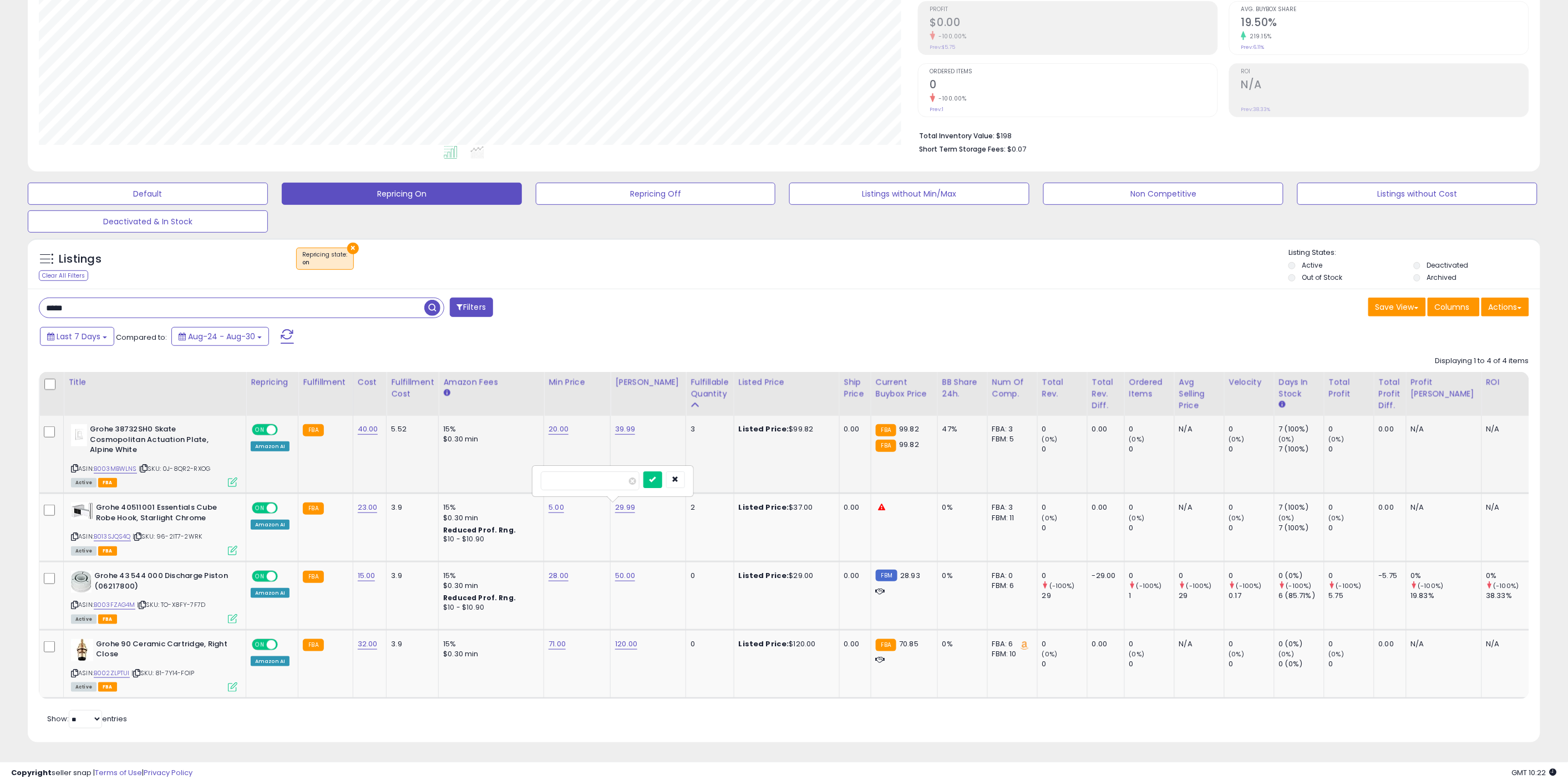
type input "*****"
click button "submit" at bounding box center [652, 479] width 19 height 17
click at [612, 416] on td "39.99" at bounding box center [649, 454] width 75 height 78
click at [616, 424] on link "39.99" at bounding box center [625, 429] width 20 height 11
drag, startPoint x: 613, startPoint y: 396, endPoint x: 503, endPoint y: 398, distance: 110.0
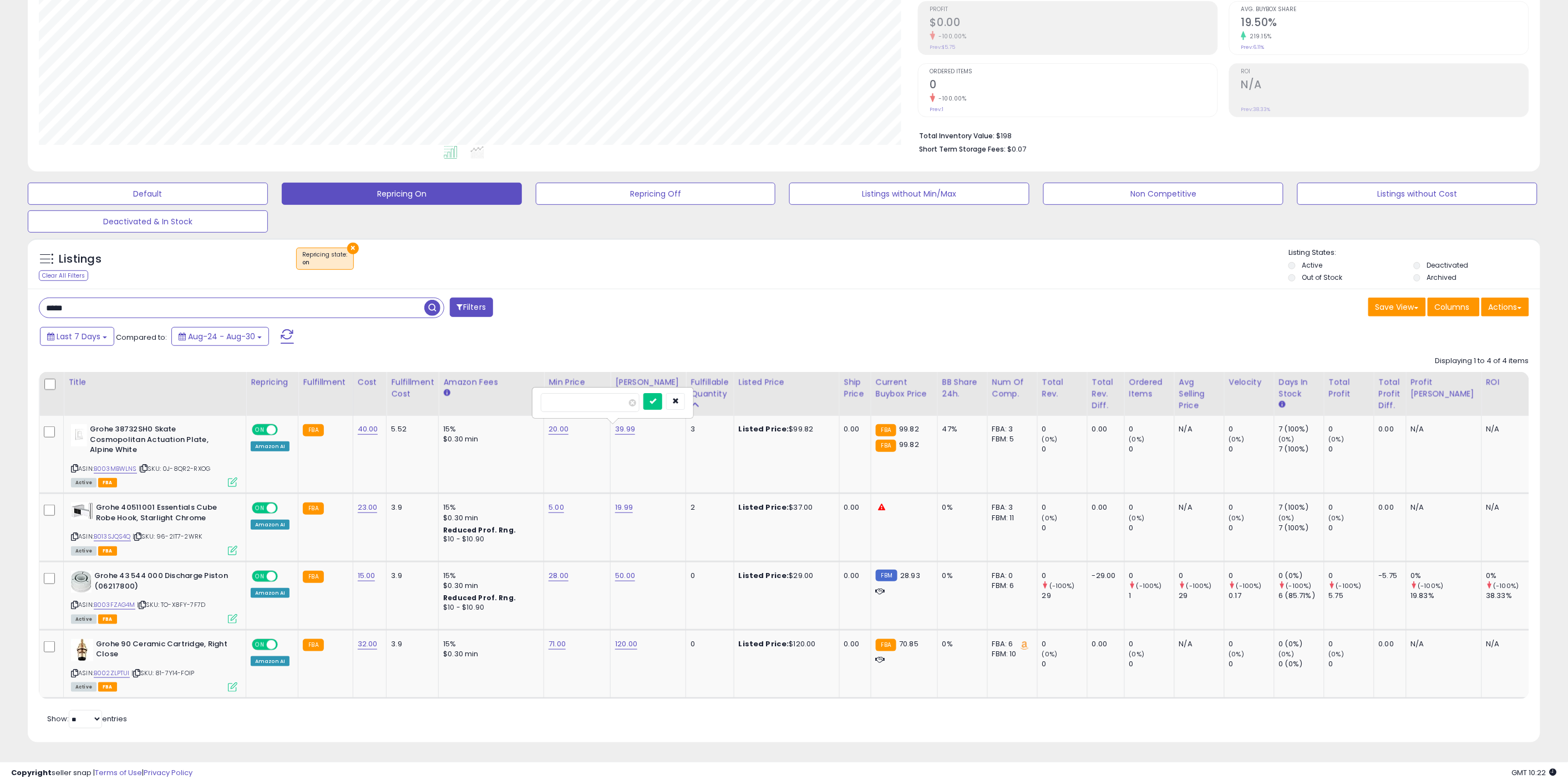
click at [504, 398] on table "Title Repricing" at bounding box center [834, 535] width 1593 height 327
type input "*****"
click button "submit" at bounding box center [652, 401] width 19 height 17
click at [553, 570] on link "28.00" at bounding box center [558, 576] width 20 height 11
drag, startPoint x: 531, startPoint y: 538, endPoint x: 415, endPoint y: 533, distance: 116.1
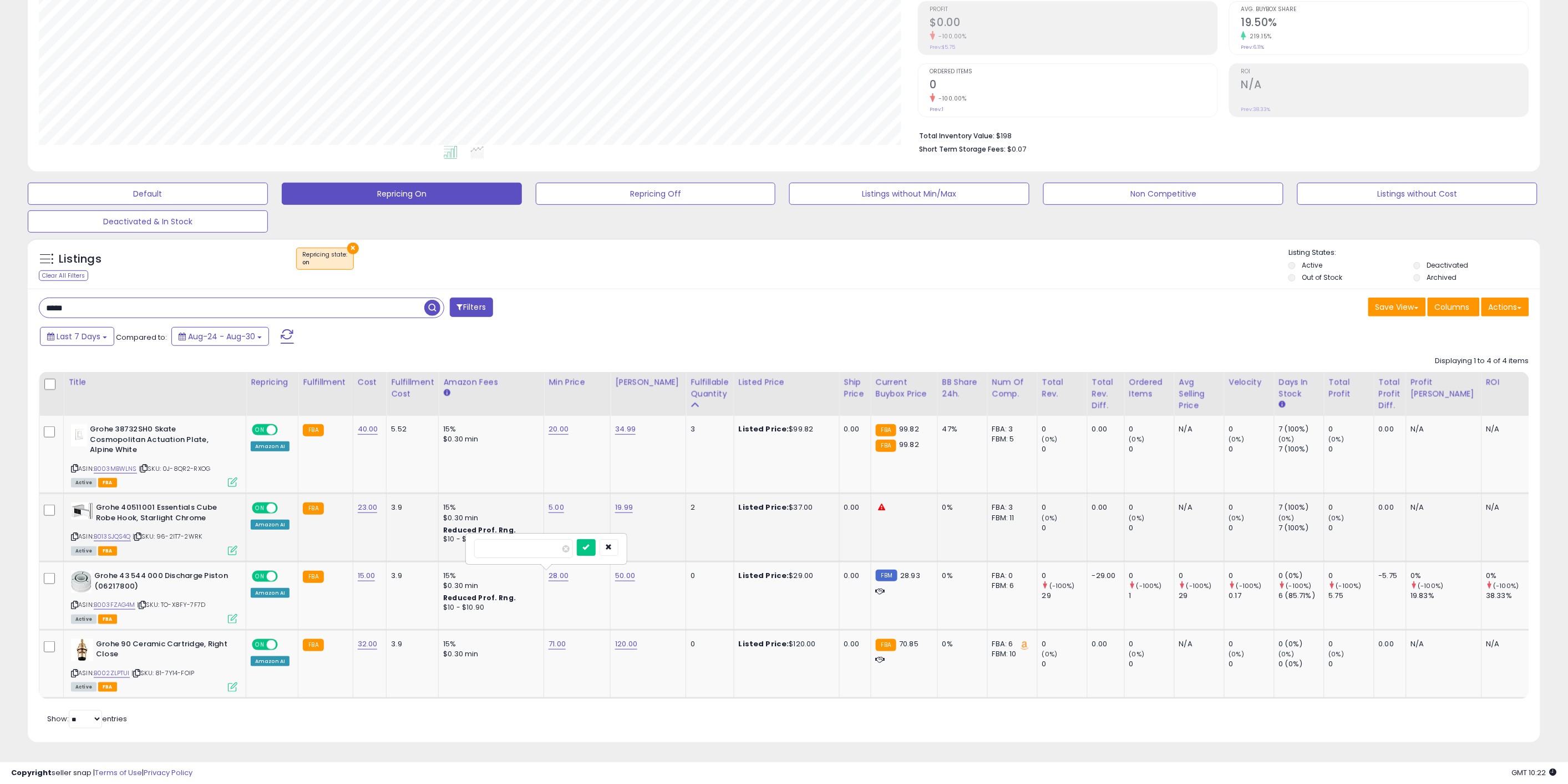
click at [415, 532] on tbody "Grohe 38732SH0 Skate Cosmopolitan Actuation Plate, Alpine White ASIN: B003MBWLN…" at bounding box center [835, 556] width 1593 height 282
type input "**"
click button "submit" at bounding box center [586, 547] width 19 height 17
click at [616, 570] on link "50.00" at bounding box center [625, 576] width 20 height 11
drag, startPoint x: 600, startPoint y: 541, endPoint x: 532, endPoint y: 538, distance: 68.1
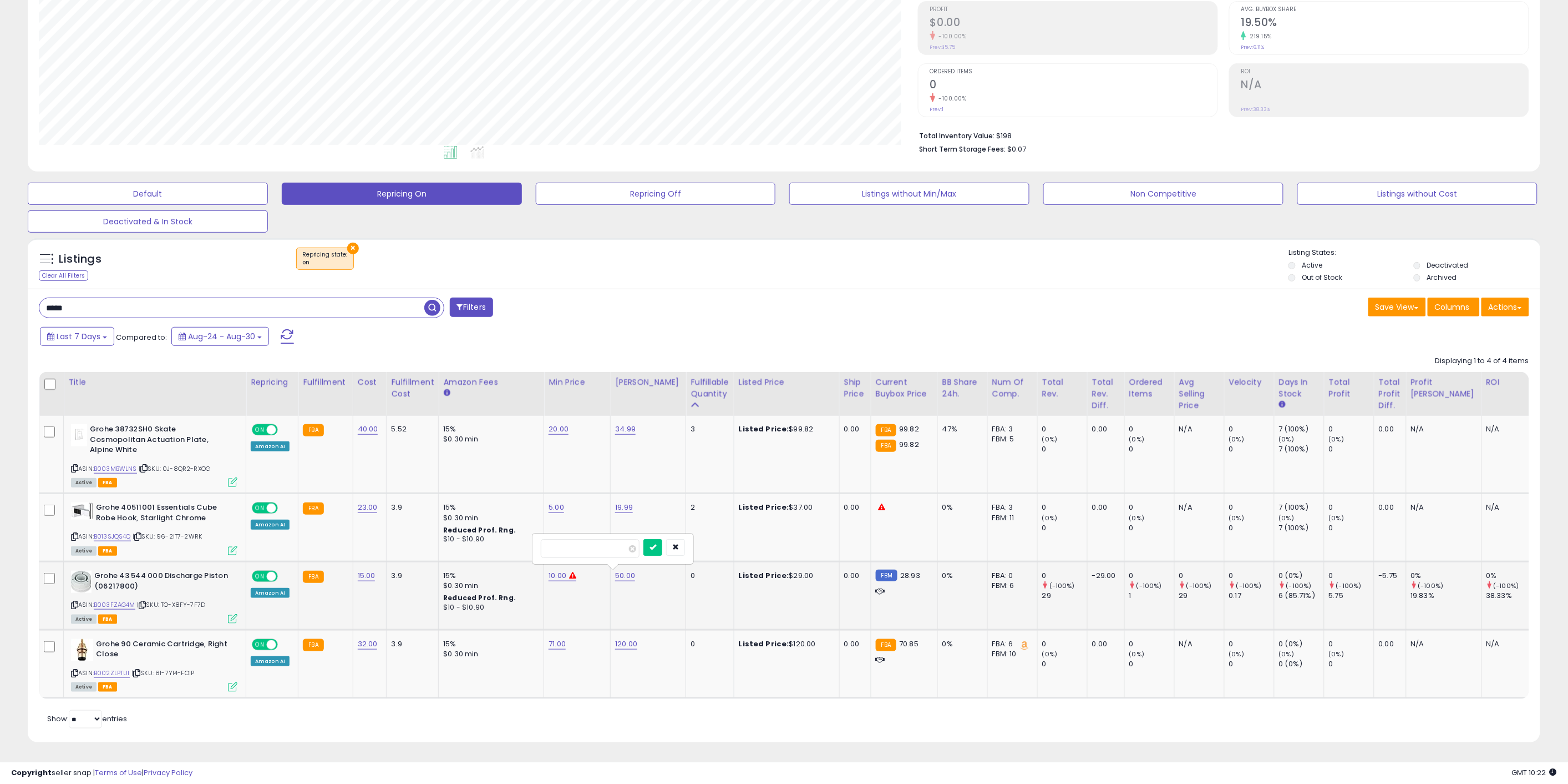
click at [532, 538] on div "*****" at bounding box center [612, 548] width 162 height 31
type input "**"
click button "submit" at bounding box center [652, 547] width 19 height 17
click at [554, 638] on link "71.00" at bounding box center [557, 644] width 17 height 11
drag, startPoint x: 524, startPoint y: 603, endPoint x: 423, endPoint y: 608, distance: 101.1
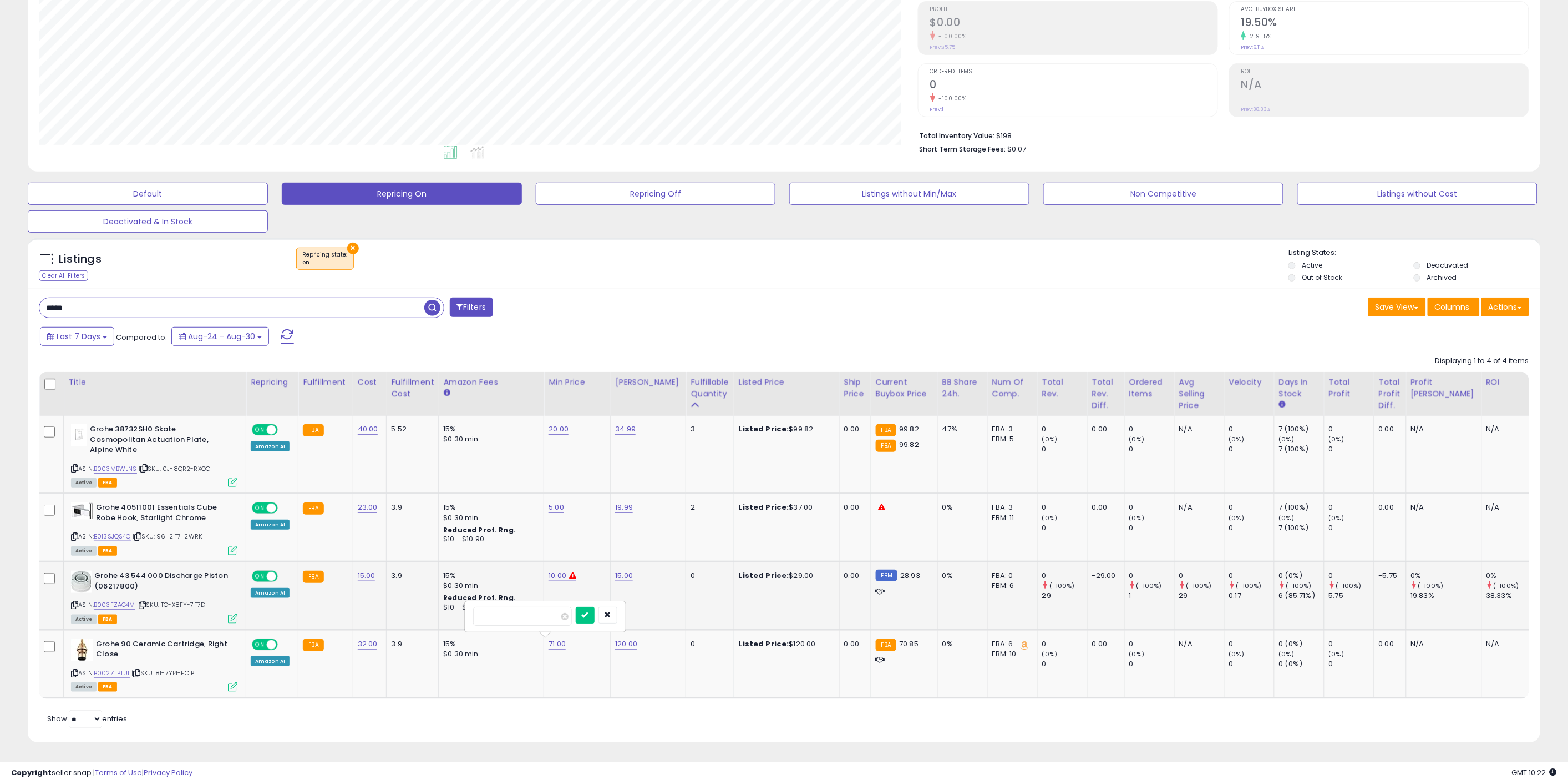
click at [434, 605] on tbody "Grohe 38732SH0 Skate Cosmopolitan Actuation Plate, Alpine White ASIN: B003MBWLN…" at bounding box center [835, 556] width 1593 height 282
type input "**"
click button "submit" at bounding box center [584, 615] width 19 height 17
click at [627, 638] on link "120.00" at bounding box center [626, 644] width 22 height 11
drag, startPoint x: 610, startPoint y: 607, endPoint x: 507, endPoint y: 607, distance: 103.0
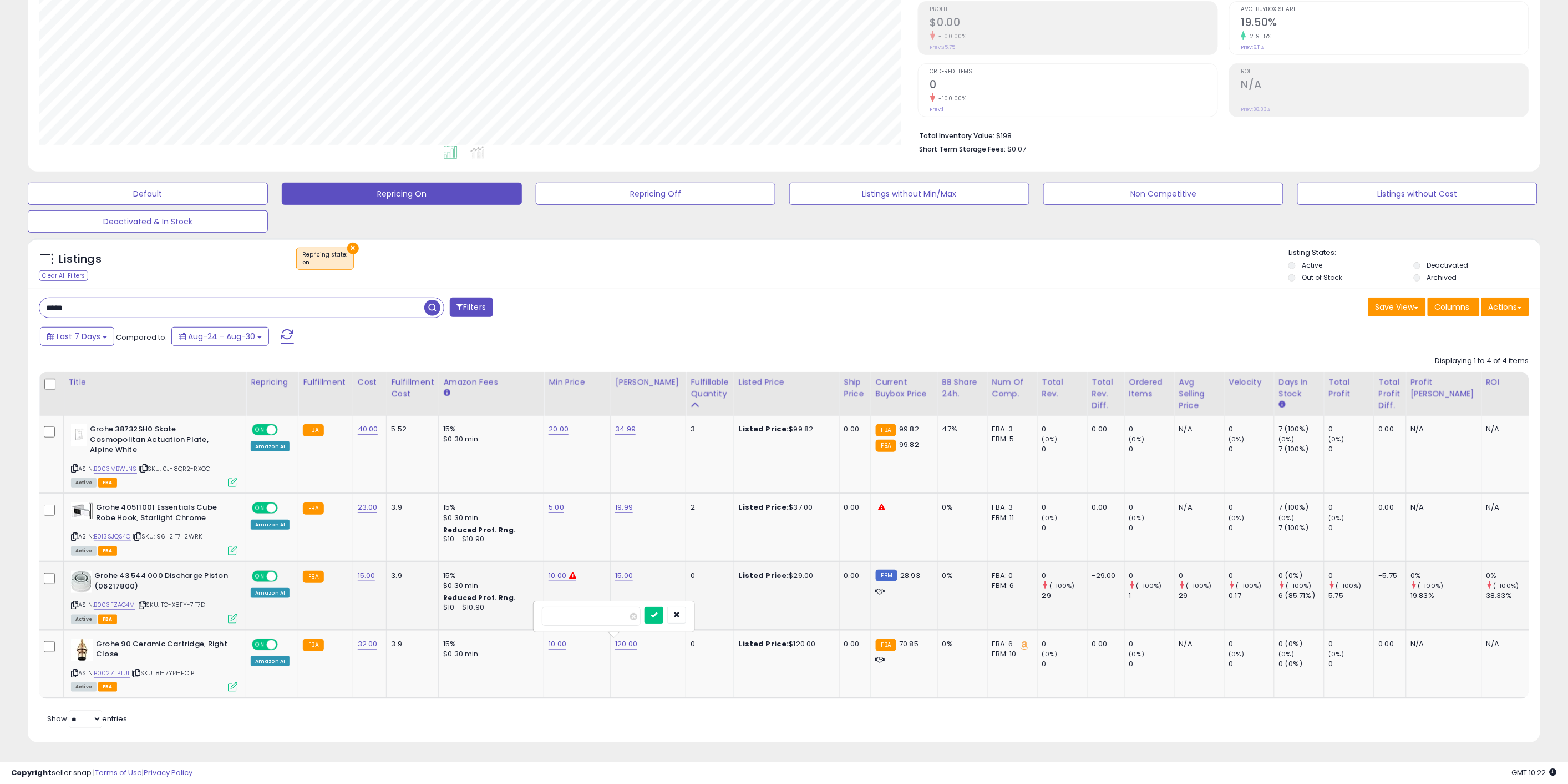
click at [520, 600] on tbody "Grohe 38732SH0 Skate Cosmopolitan Actuation Plate, Alpine White ASIN: B003MBWLN…" at bounding box center [835, 556] width 1593 height 282
type input "**"
click button "submit" at bounding box center [653, 615] width 19 height 17
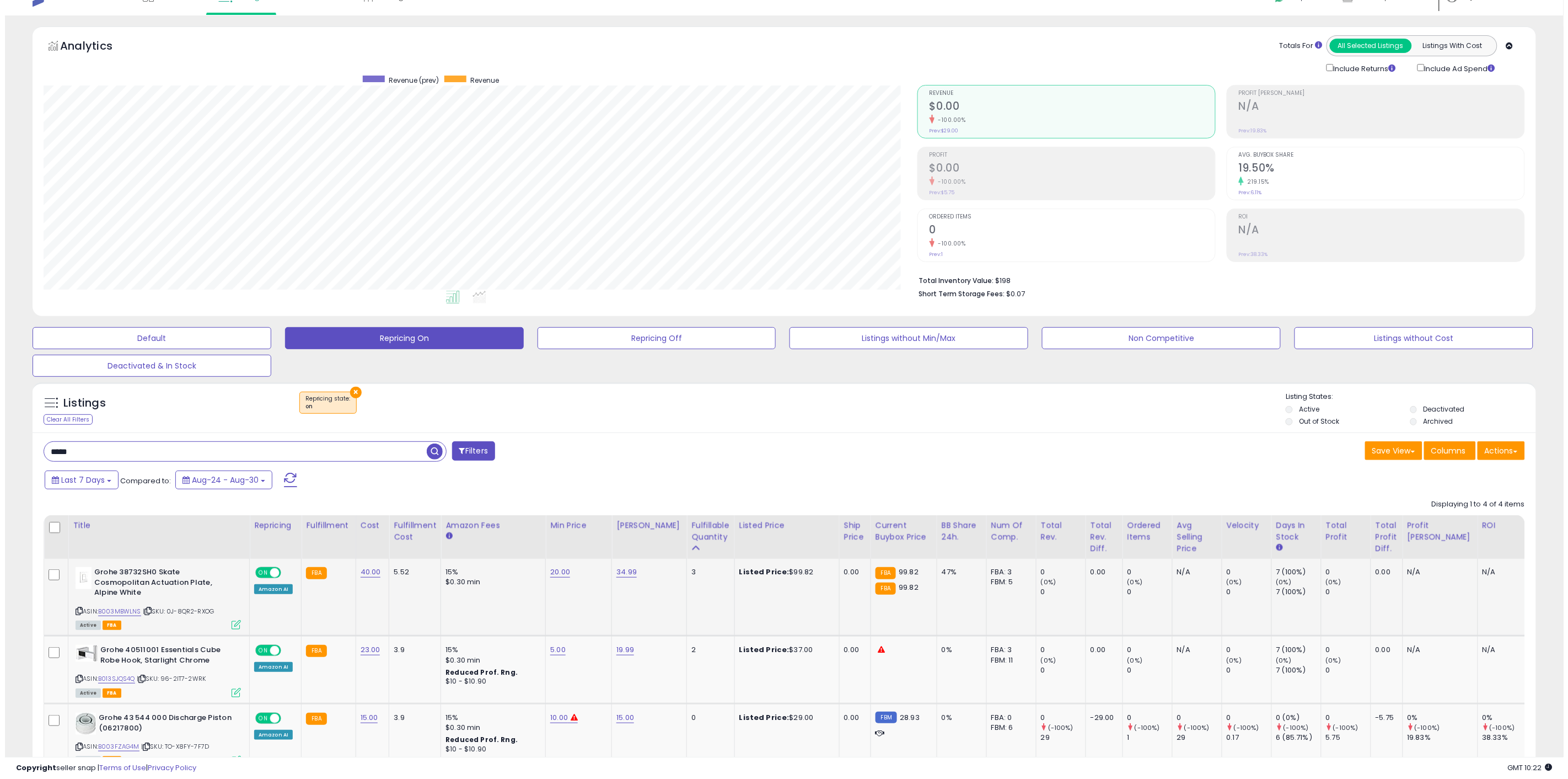
scroll to position [0, 0]
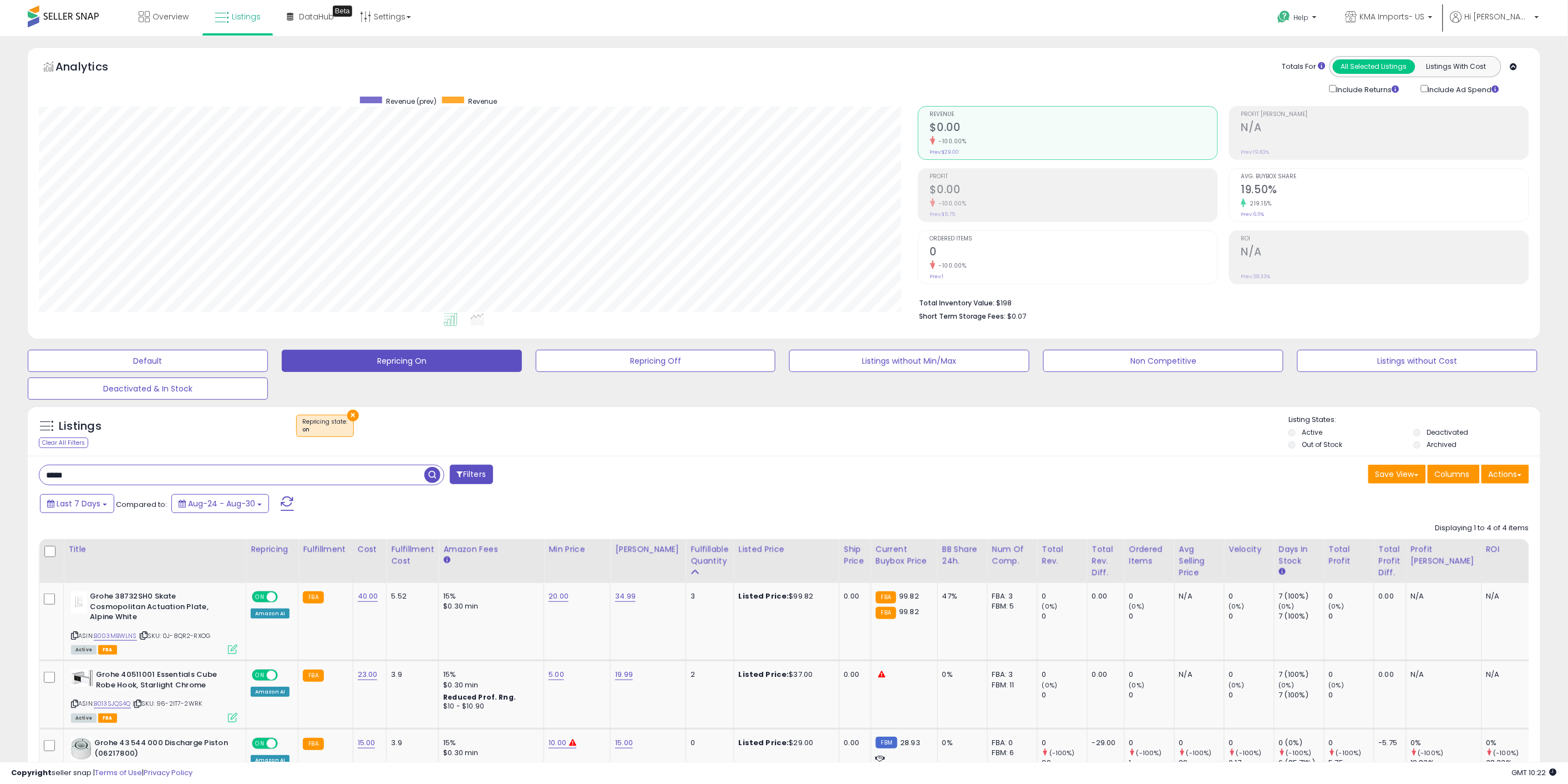
click at [350, 414] on button "×" at bounding box center [353, 415] width 12 height 12
click at [1505, 8] on ul "Help Contact Support Search Knowledge Hub Request a Feature KMA Imports- US Hi …" at bounding box center [1404, 18] width 278 height 36
click at [1510, 25] on link "Hi [PERSON_NAME]" at bounding box center [1495, 23] width 88 height 25
click at [1516, 130] on li "Logout" at bounding box center [1514, 118] width 46 height 27
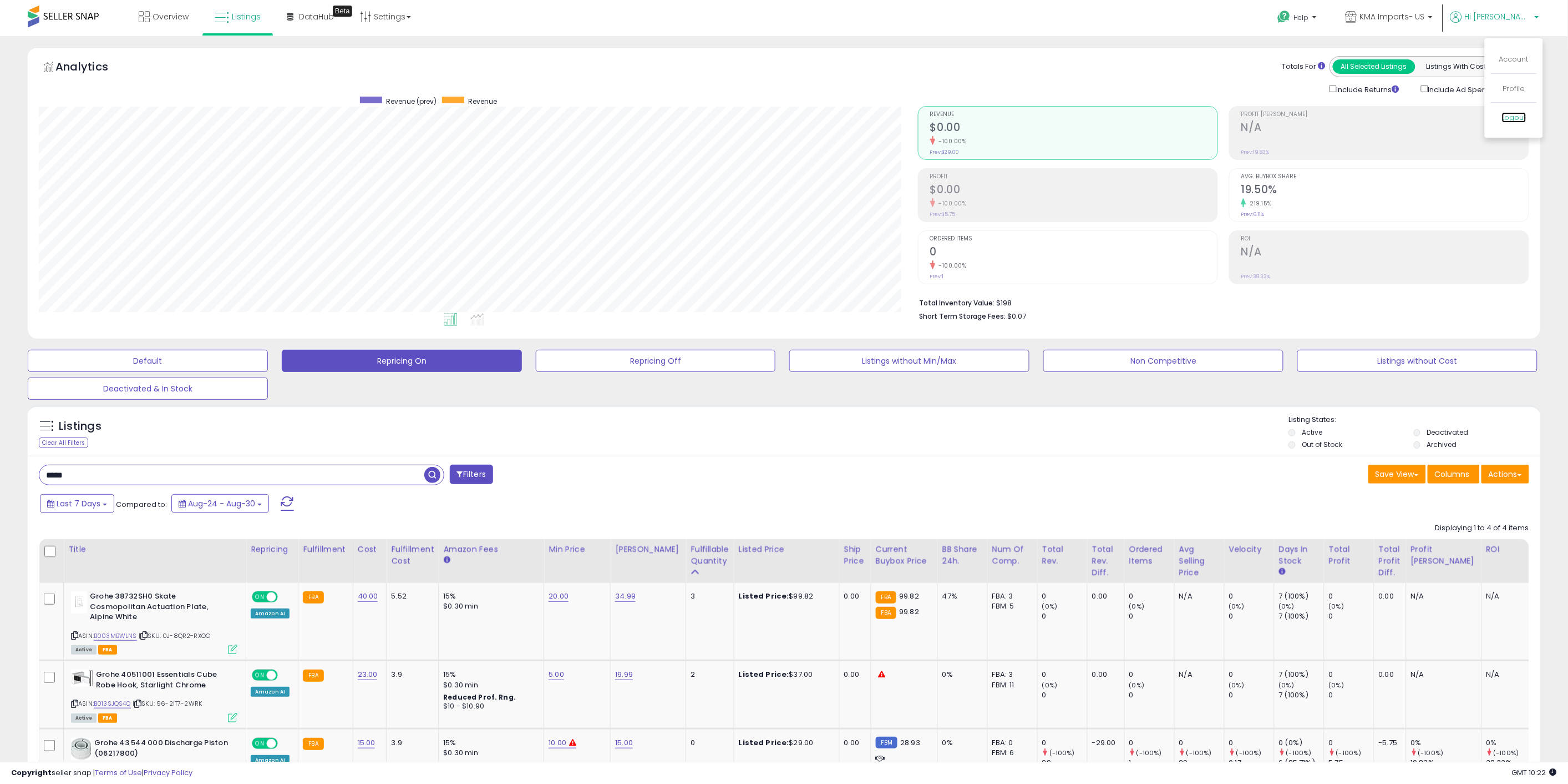
click at [1519, 121] on link "Logout" at bounding box center [1513, 117] width 24 height 11
